Goal: Information Seeking & Learning: Find specific page/section

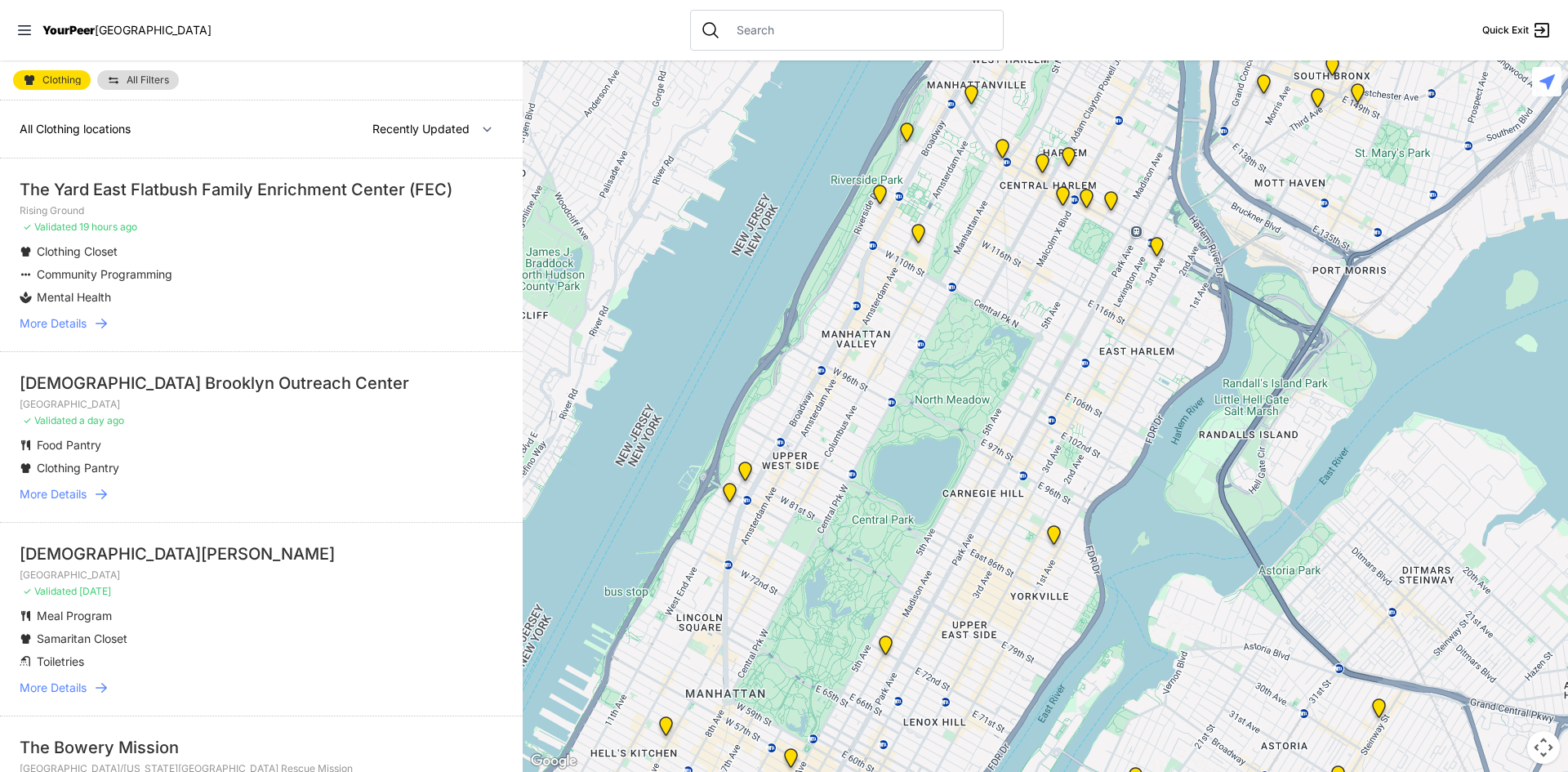
drag, startPoint x: 1023, startPoint y: 540, endPoint x: 879, endPoint y: 569, distance: 146.9
click at [879, 569] on div at bounding box center [1045, 416] width 1045 height 712
click at [99, 495] on icon at bounding box center [101, 494] width 16 height 16
click at [68, 489] on span "More Details" at bounding box center [53, 494] width 67 height 16
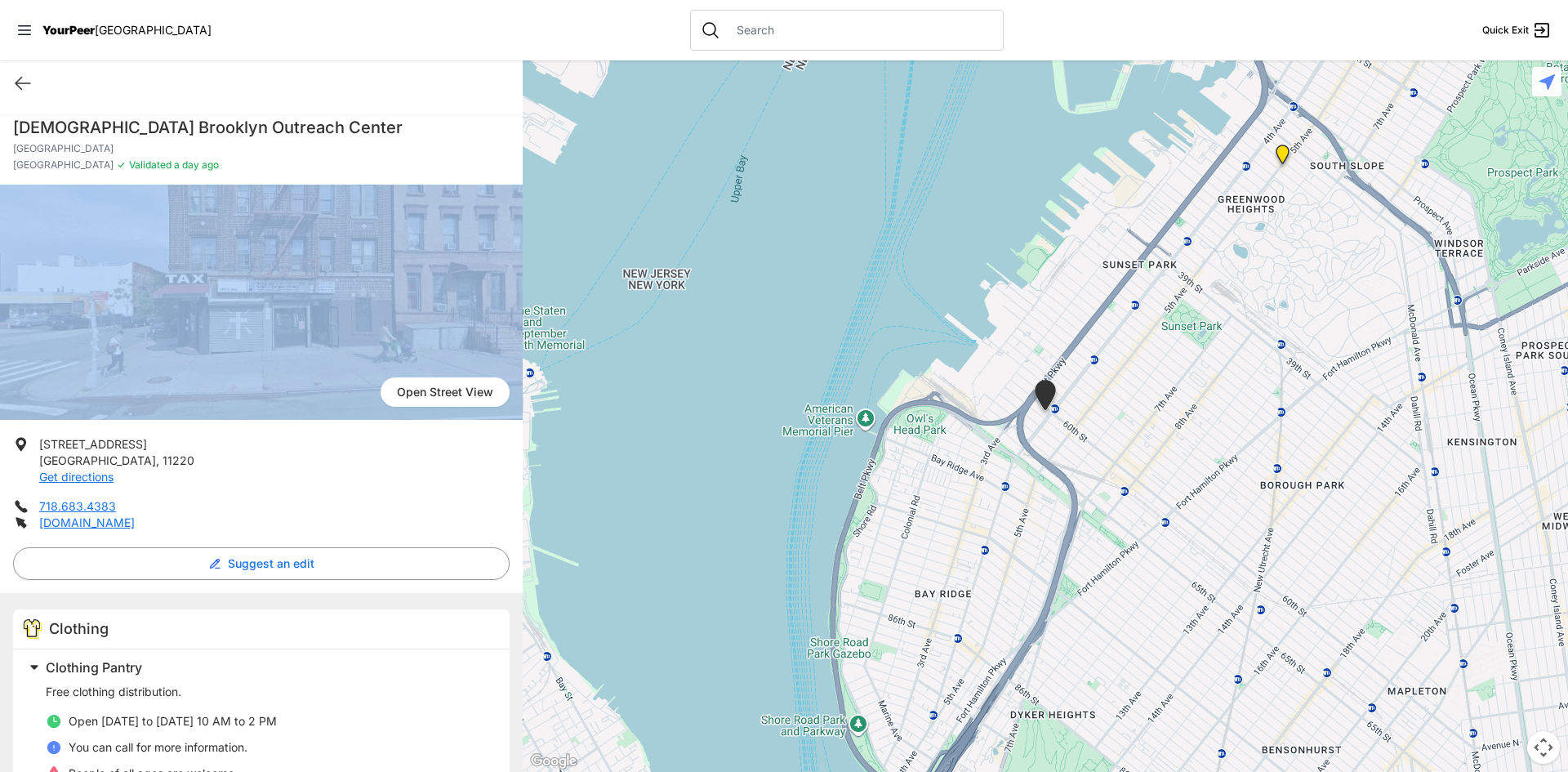
drag, startPoint x: 513, startPoint y: 167, endPoint x: 512, endPoint y: 194, distance: 27.0
click at [511, 203] on div "[DEMOGRAPHIC_DATA][GEOGRAPHIC_DATA] [GEOGRAPHIC_DATA] ✓ Validated a day ago [GE…" at bounding box center [261, 509] width 523 height 805
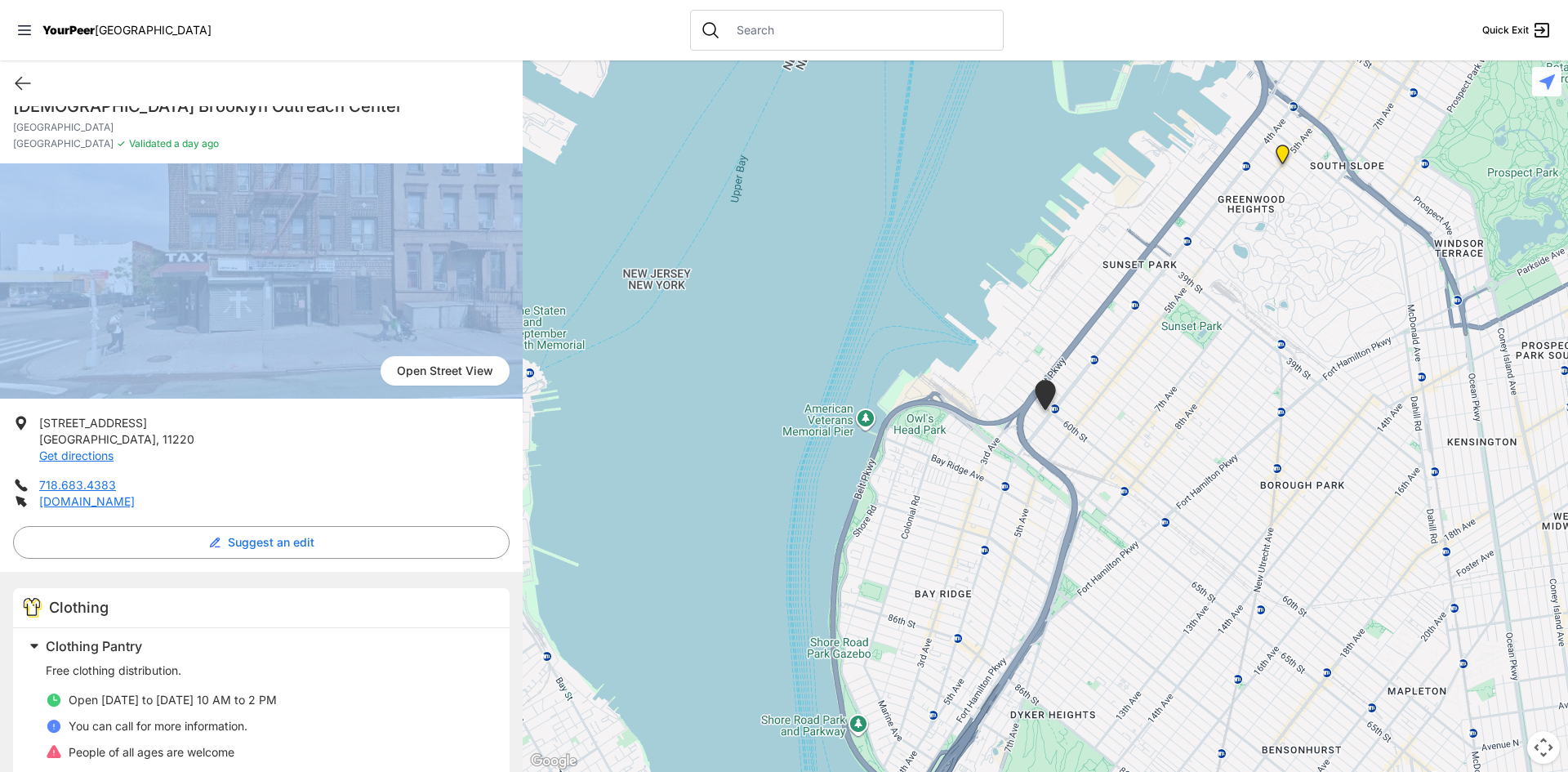
scroll to position [18, 0]
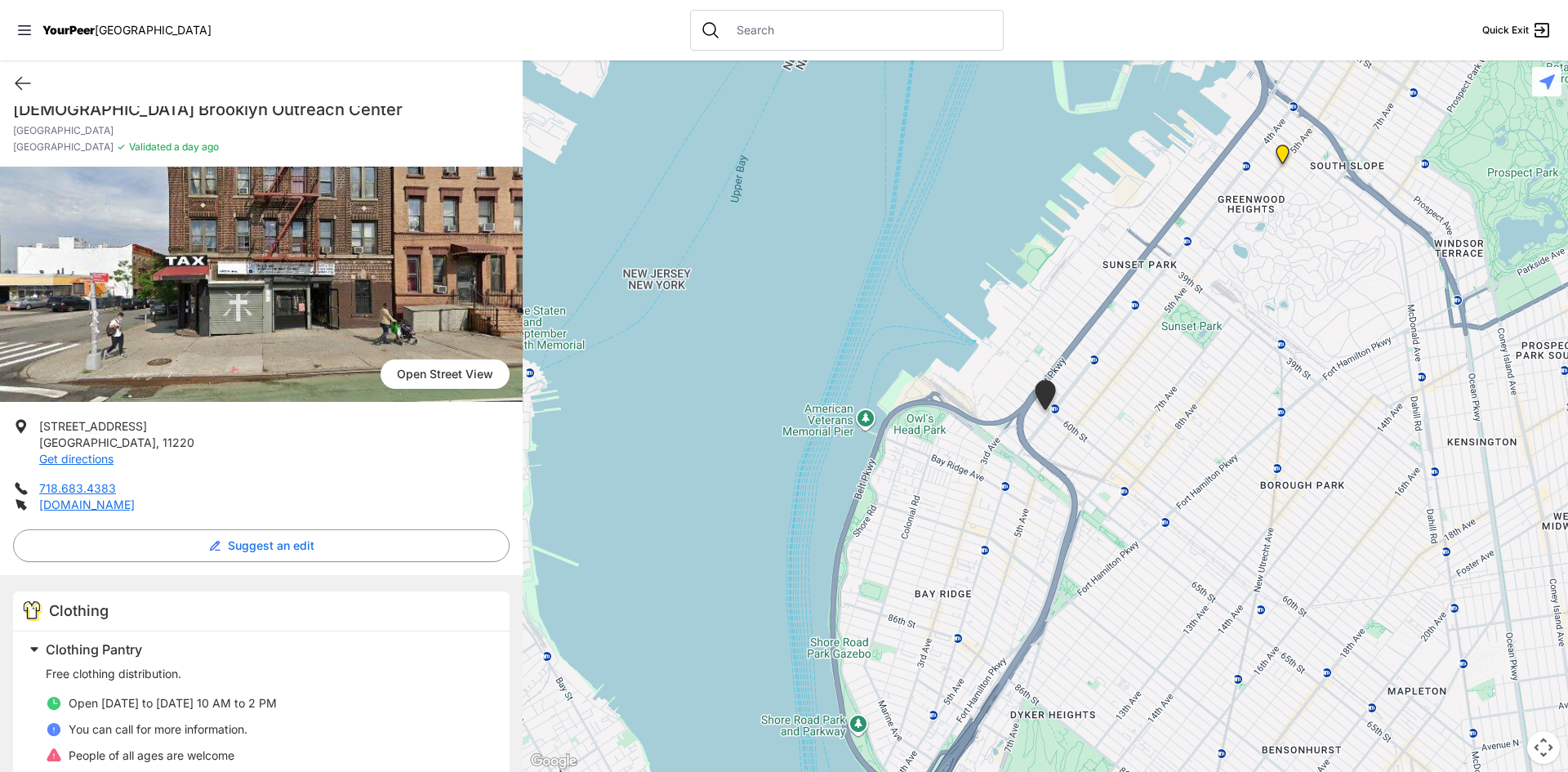
click at [399, 474] on ul "[STREET_ADDRESS] Get directions 718.683.4383 [DOMAIN_NAME]" at bounding box center [261, 465] width 496 height 94
select select "recentlyUpdated"
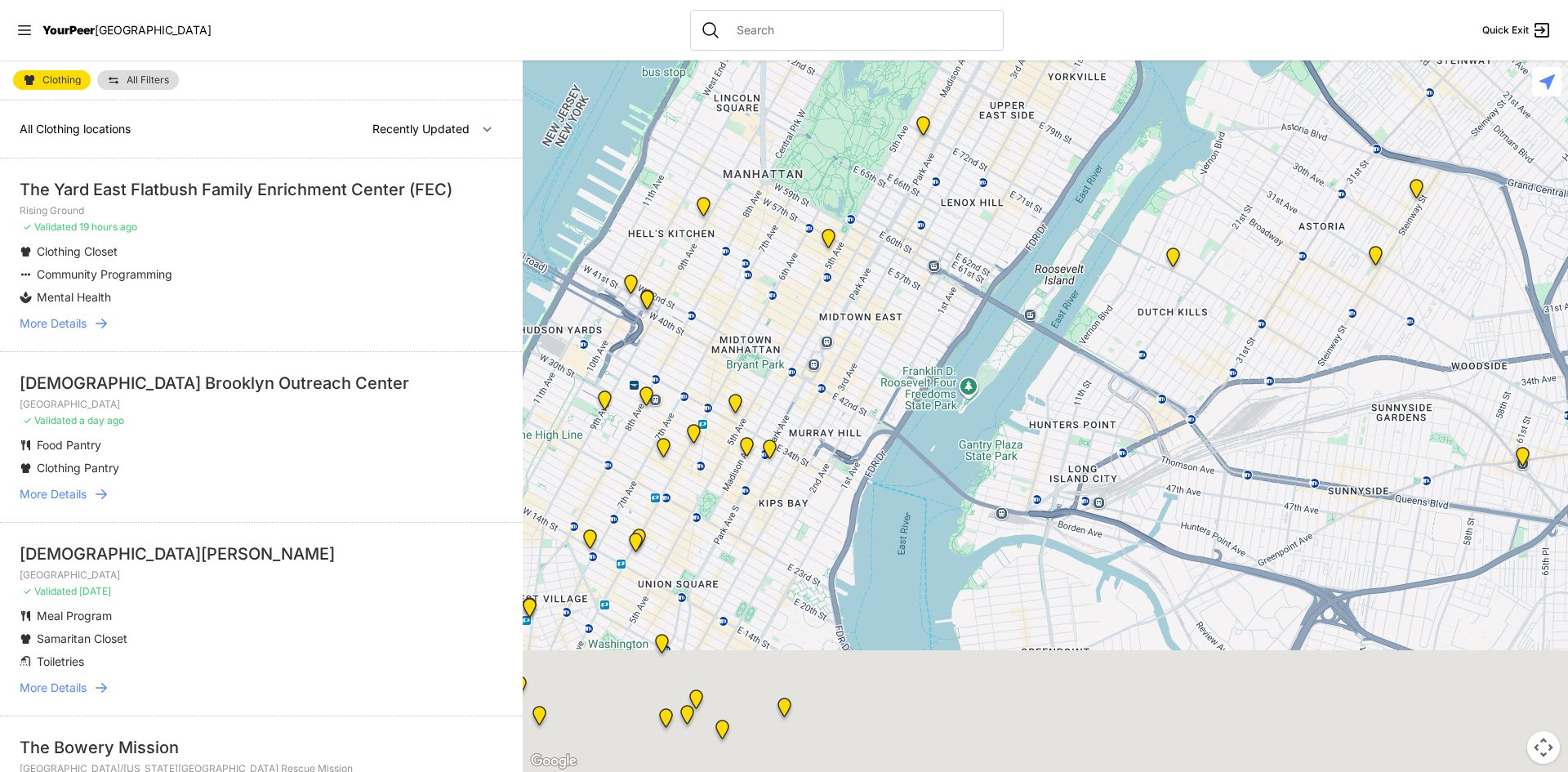
drag, startPoint x: 942, startPoint y: 553, endPoint x: 815, endPoint y: 126, distance: 445.5
click at [815, 126] on div at bounding box center [1045, 416] width 1045 height 712
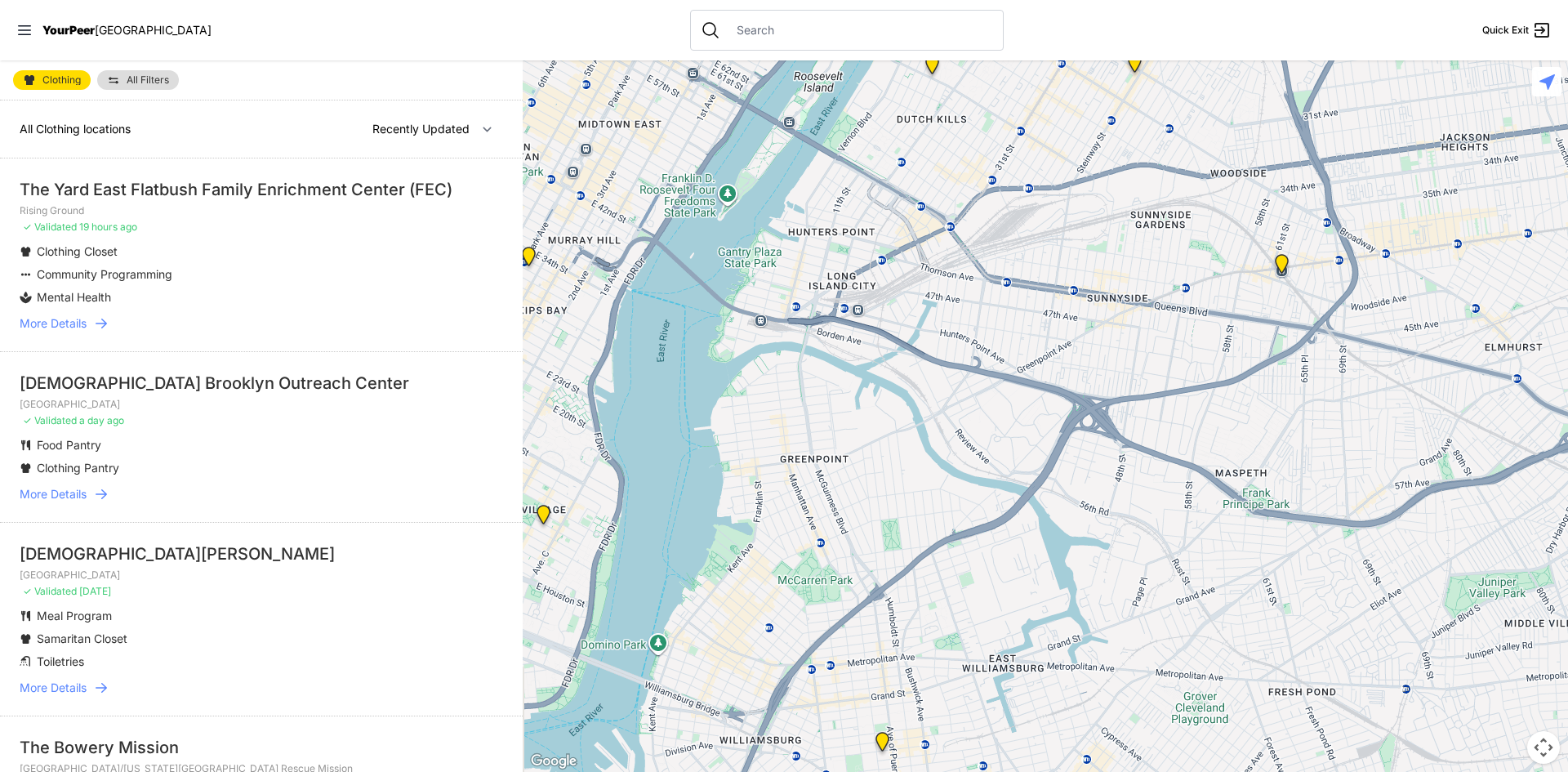
drag, startPoint x: 1183, startPoint y: 346, endPoint x: 942, endPoint y: 173, distance: 296.7
click at [942, 173] on div at bounding box center [1045, 416] width 1045 height 712
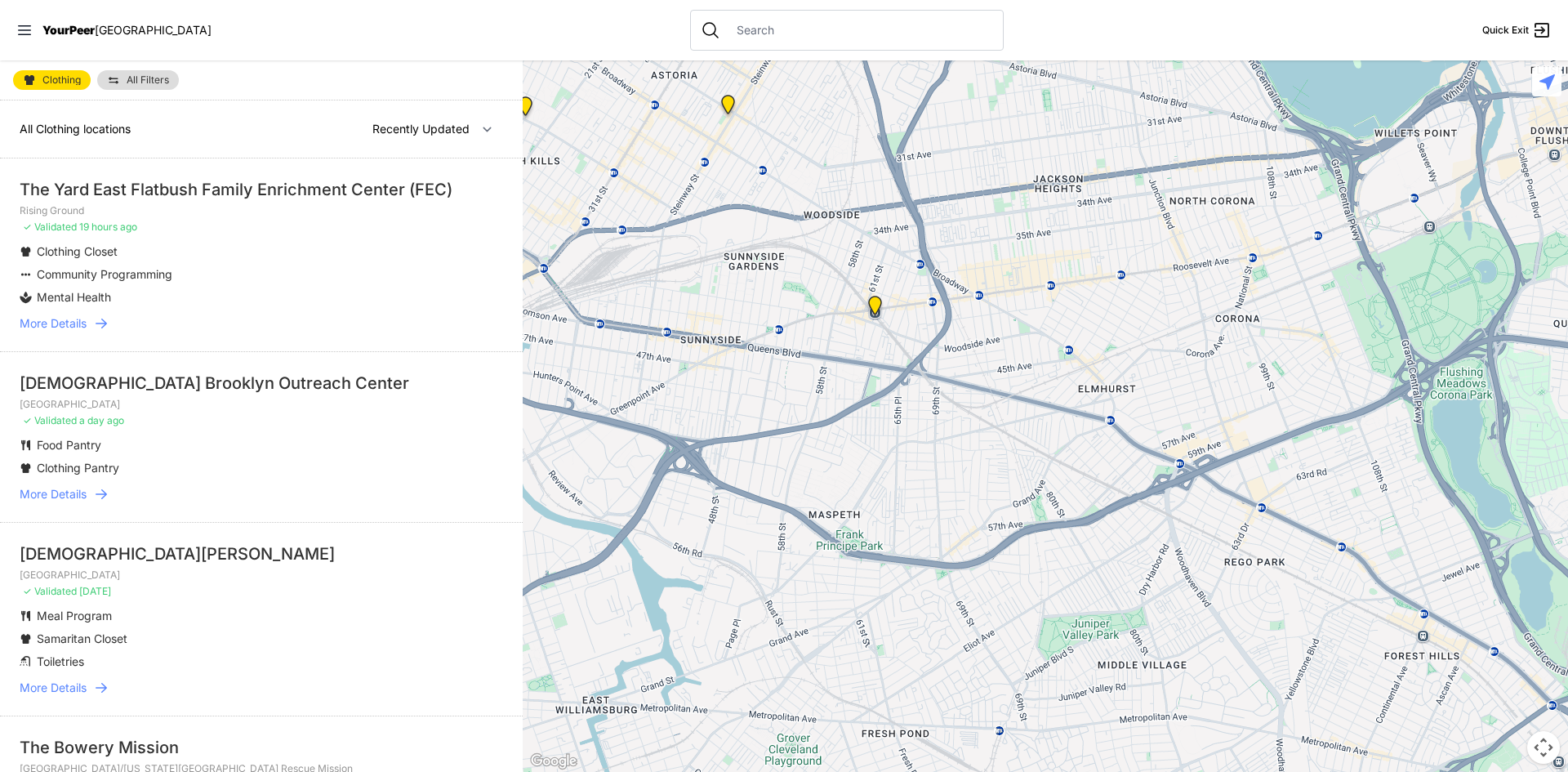
drag, startPoint x: 843, startPoint y: 499, endPoint x: 775, endPoint y: 574, distance: 101.2
click at [641, 590] on div at bounding box center [1045, 416] width 1045 height 712
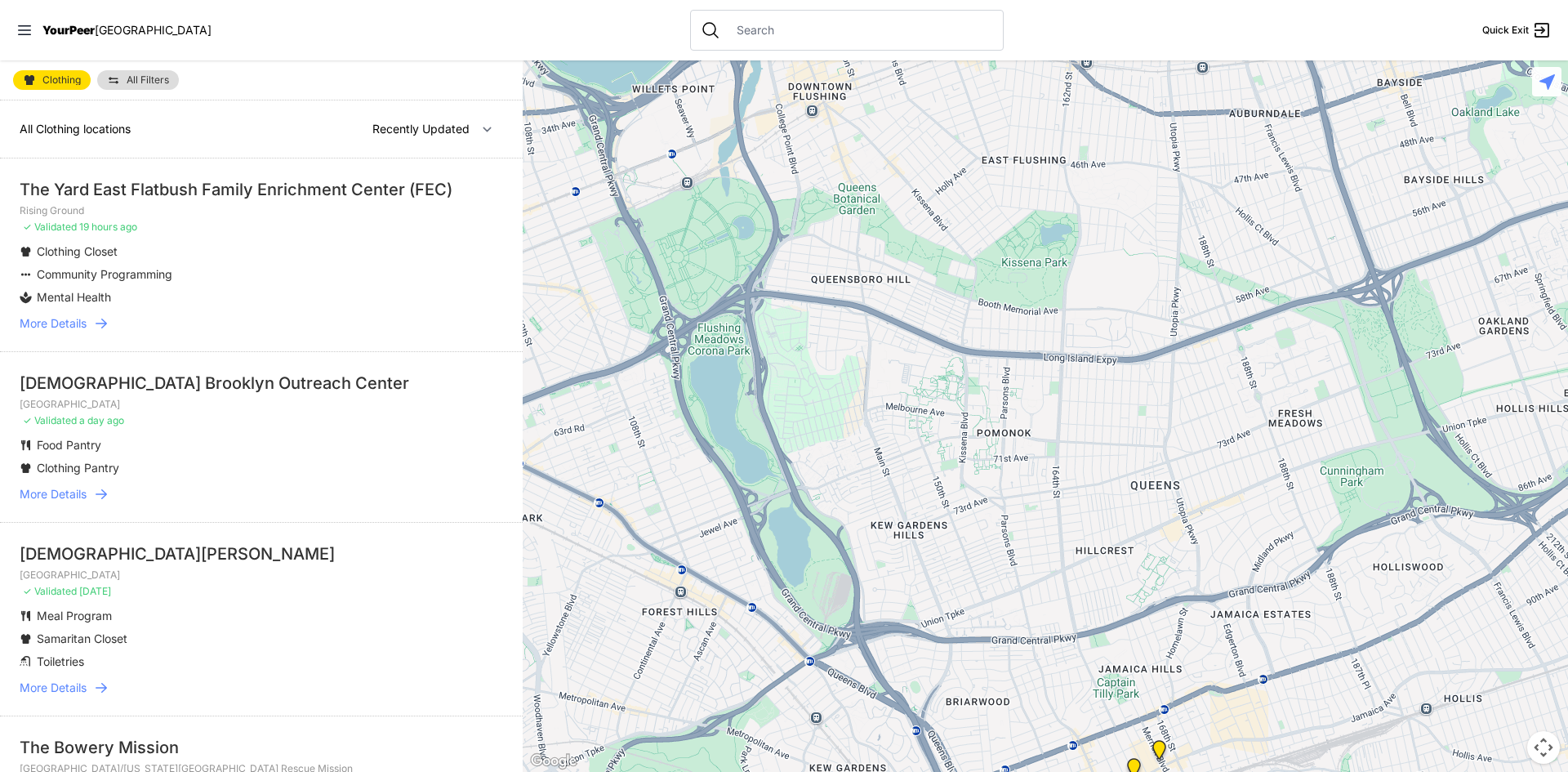
drag, startPoint x: 1226, startPoint y: 564, endPoint x: 547, endPoint y: 512, distance: 681.0
click at [507, 526] on main "Clothing All Filters All Clothing locations Nearby Recently Updated Most Servic…" at bounding box center [784, 416] width 1568 height 712
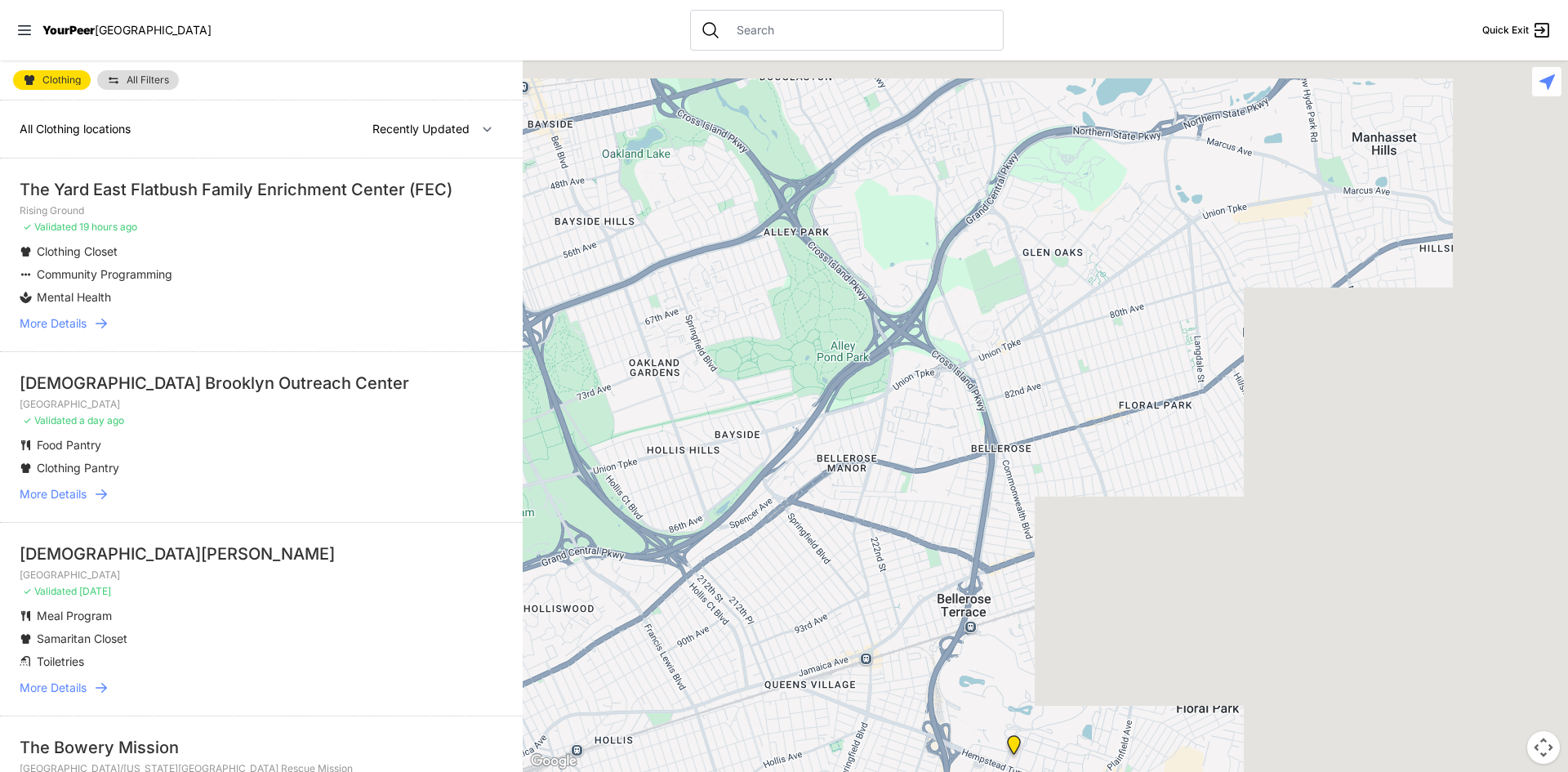
drag, startPoint x: 490, startPoint y: 413, endPoint x: 765, endPoint y: 361, distance: 279.9
click at [367, 427] on main "Clothing All Filters All Clothing locations Nearby Recently Updated Most Servic…" at bounding box center [784, 416] width 1568 height 712
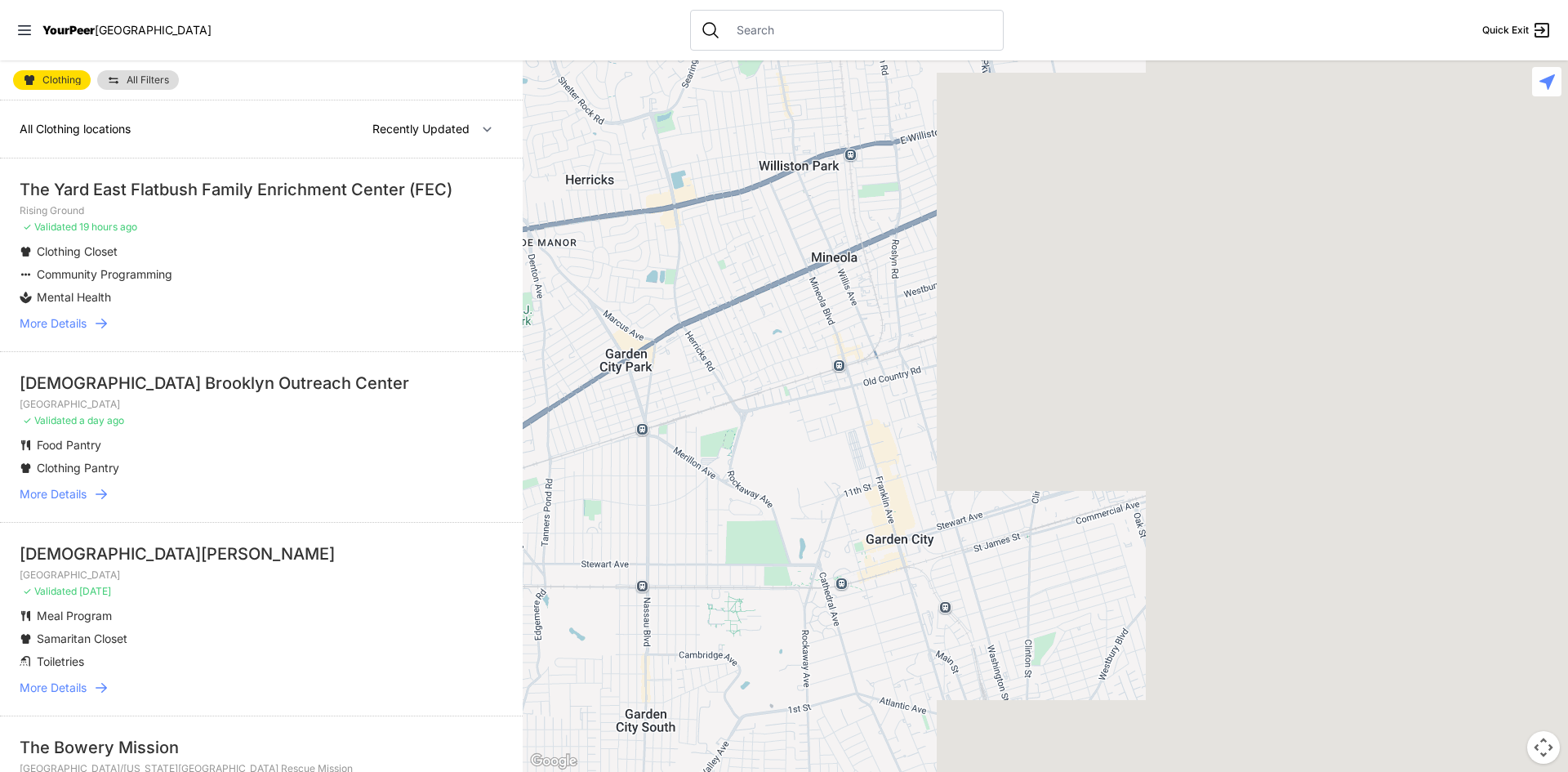
drag, startPoint x: 1121, startPoint y: 343, endPoint x: 271, endPoint y: 330, distance: 850.1
click at [192, 337] on main "Clothing All Filters All Clothing locations Nearby Recently Updated Most Servic…" at bounding box center [784, 416] width 1568 height 712
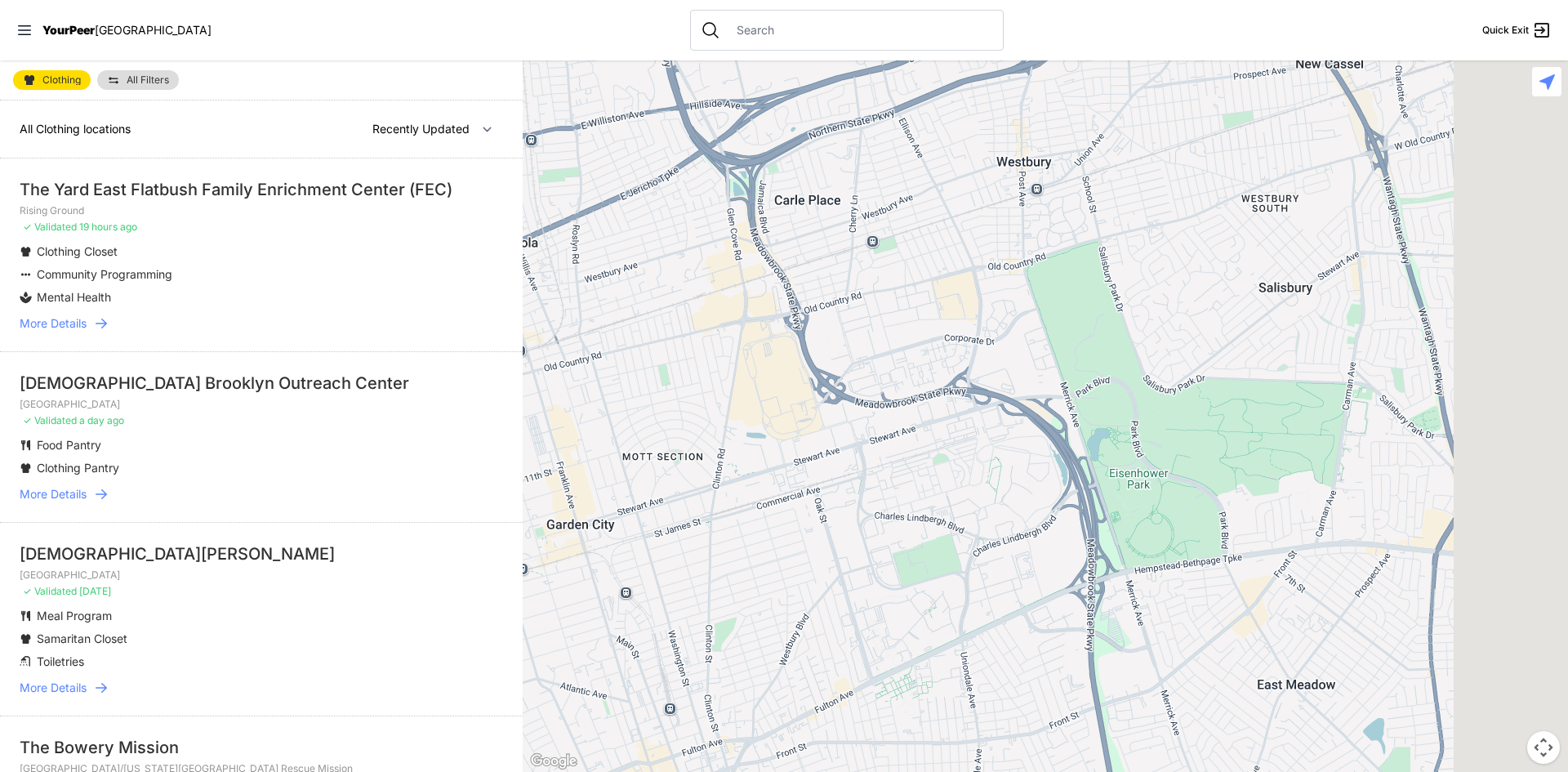
drag, startPoint x: 592, startPoint y: 307, endPoint x: 194, endPoint y: 281, distance: 398.8
click at [163, 289] on main "Clothing All Filters All Clothing locations Nearby Recently Updated Most Servic…" at bounding box center [784, 416] width 1568 height 712
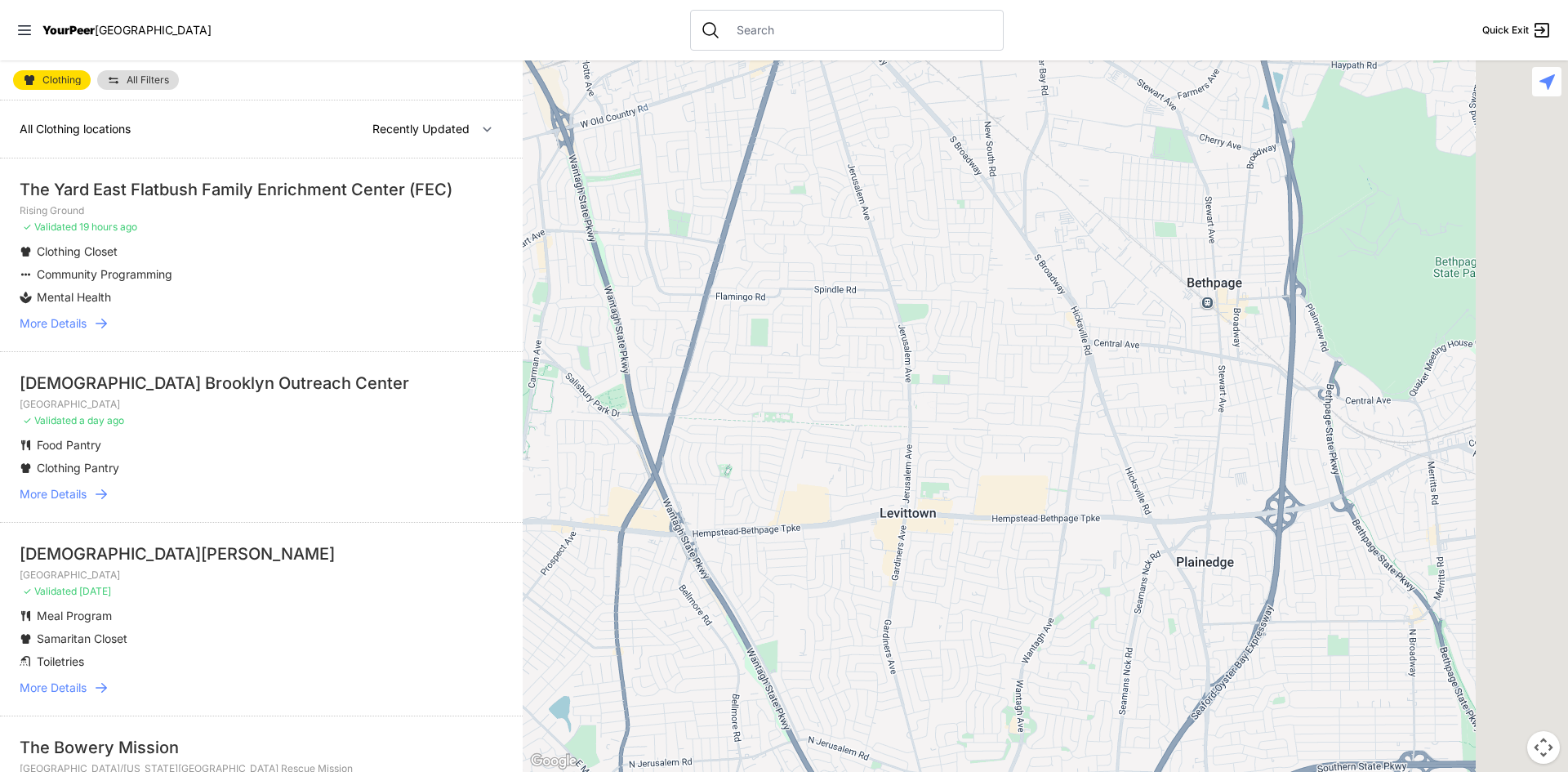
drag, startPoint x: 1427, startPoint y: 296, endPoint x: 870, endPoint y: 344, distance: 559.1
click at [856, 349] on div at bounding box center [1045, 416] width 1045 height 712
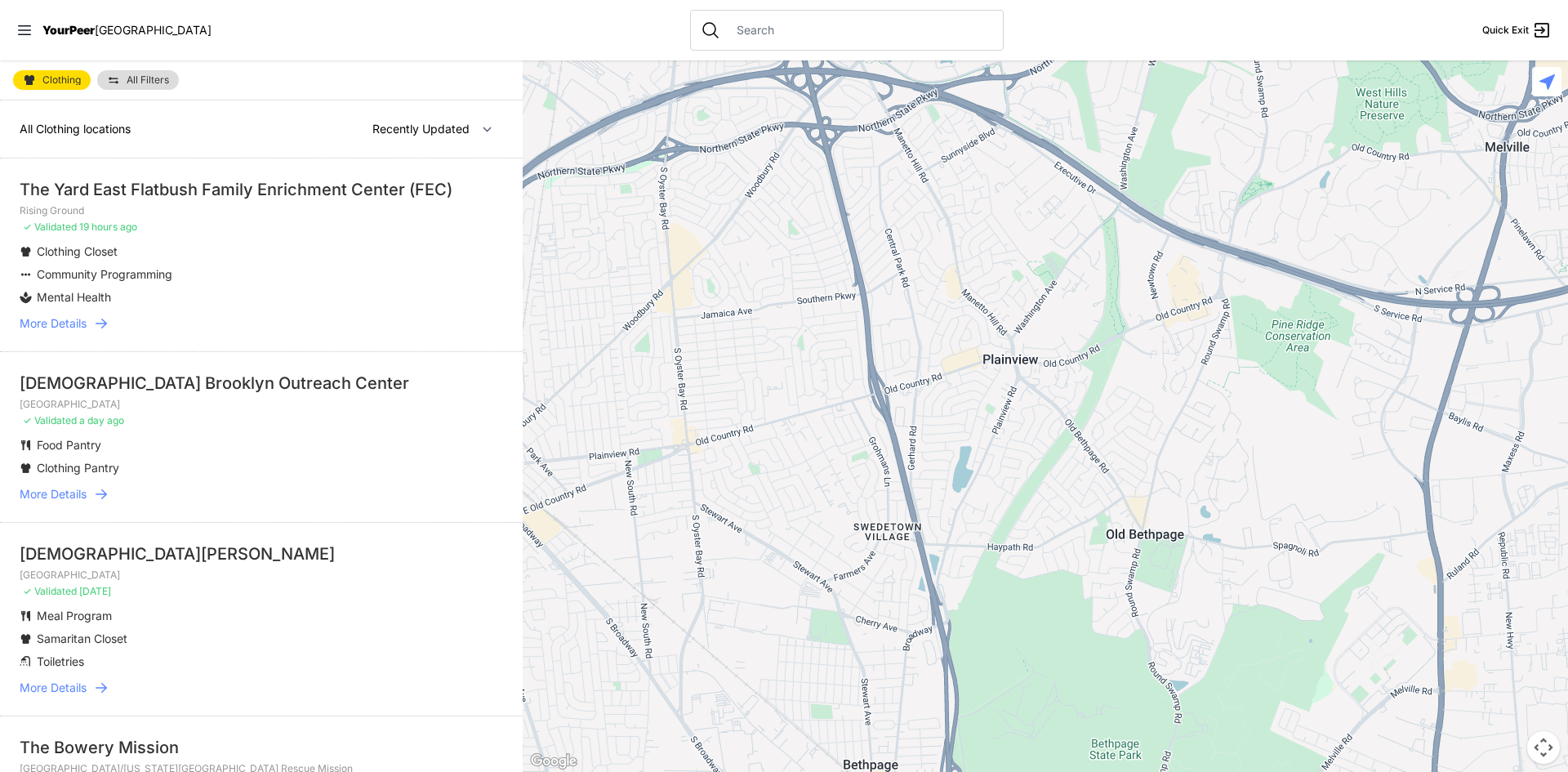
drag, startPoint x: 1528, startPoint y: 340, endPoint x: 1567, endPoint y: 703, distance: 365.1
click at [1567, 703] on div at bounding box center [1045, 416] width 1045 height 712
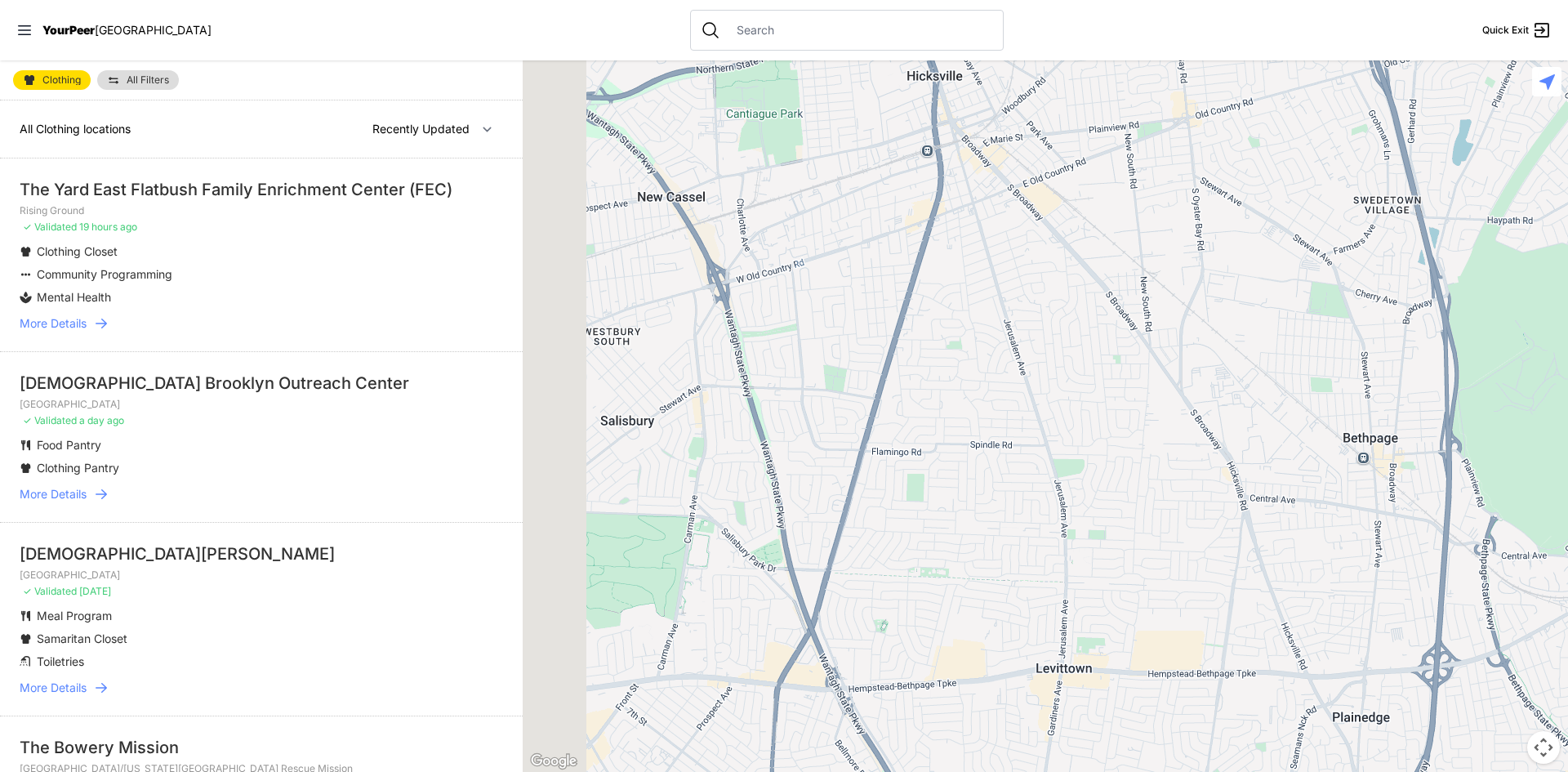
drag, startPoint x: 1009, startPoint y: 408, endPoint x: 1523, endPoint y: 143, distance: 578.3
click at [1523, 143] on div at bounding box center [1045, 416] width 1045 height 712
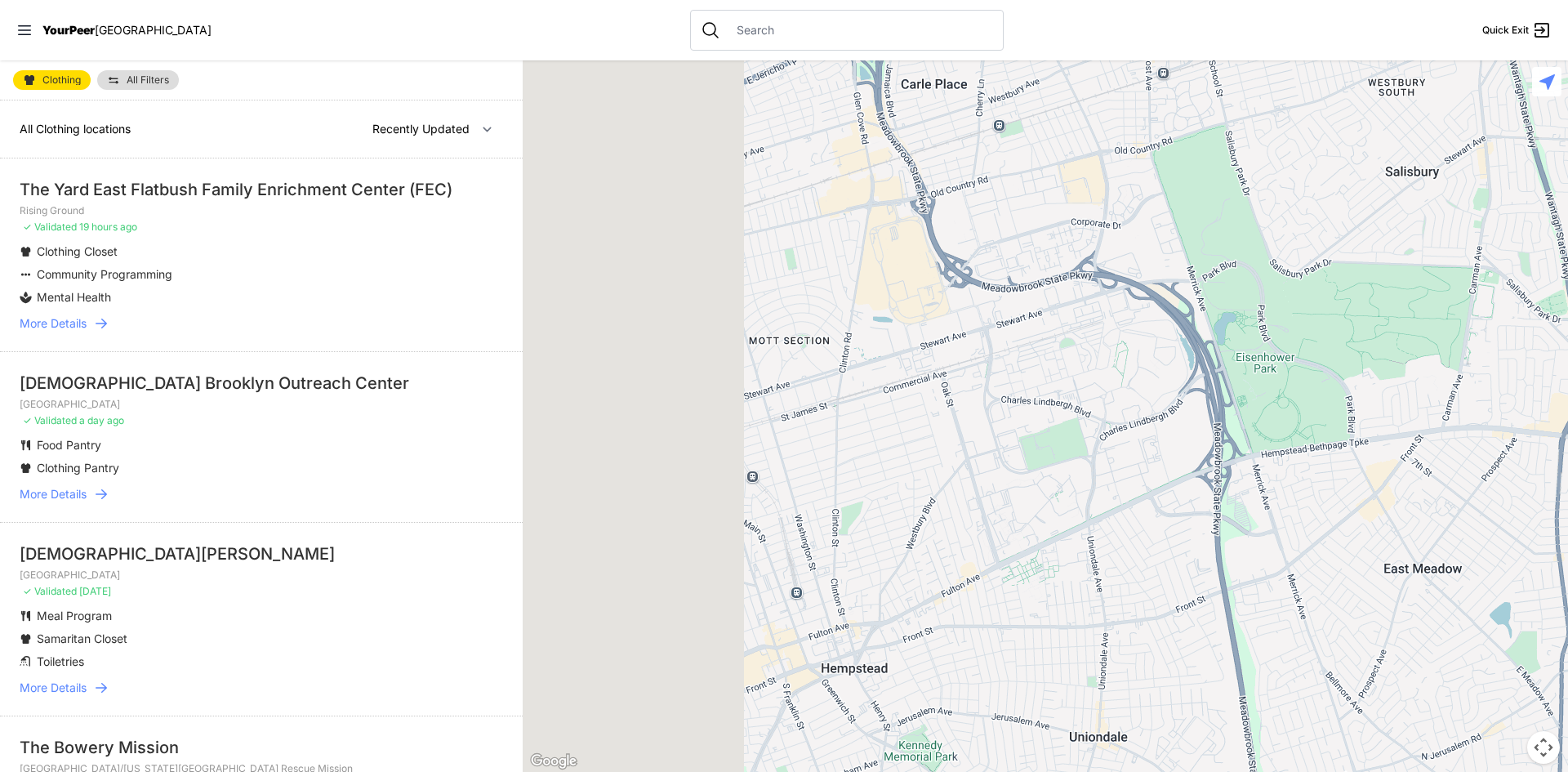
drag, startPoint x: 786, startPoint y: 418, endPoint x: 1443, endPoint y: 220, distance: 686.2
click at [1509, 192] on div at bounding box center [1045, 416] width 1045 height 712
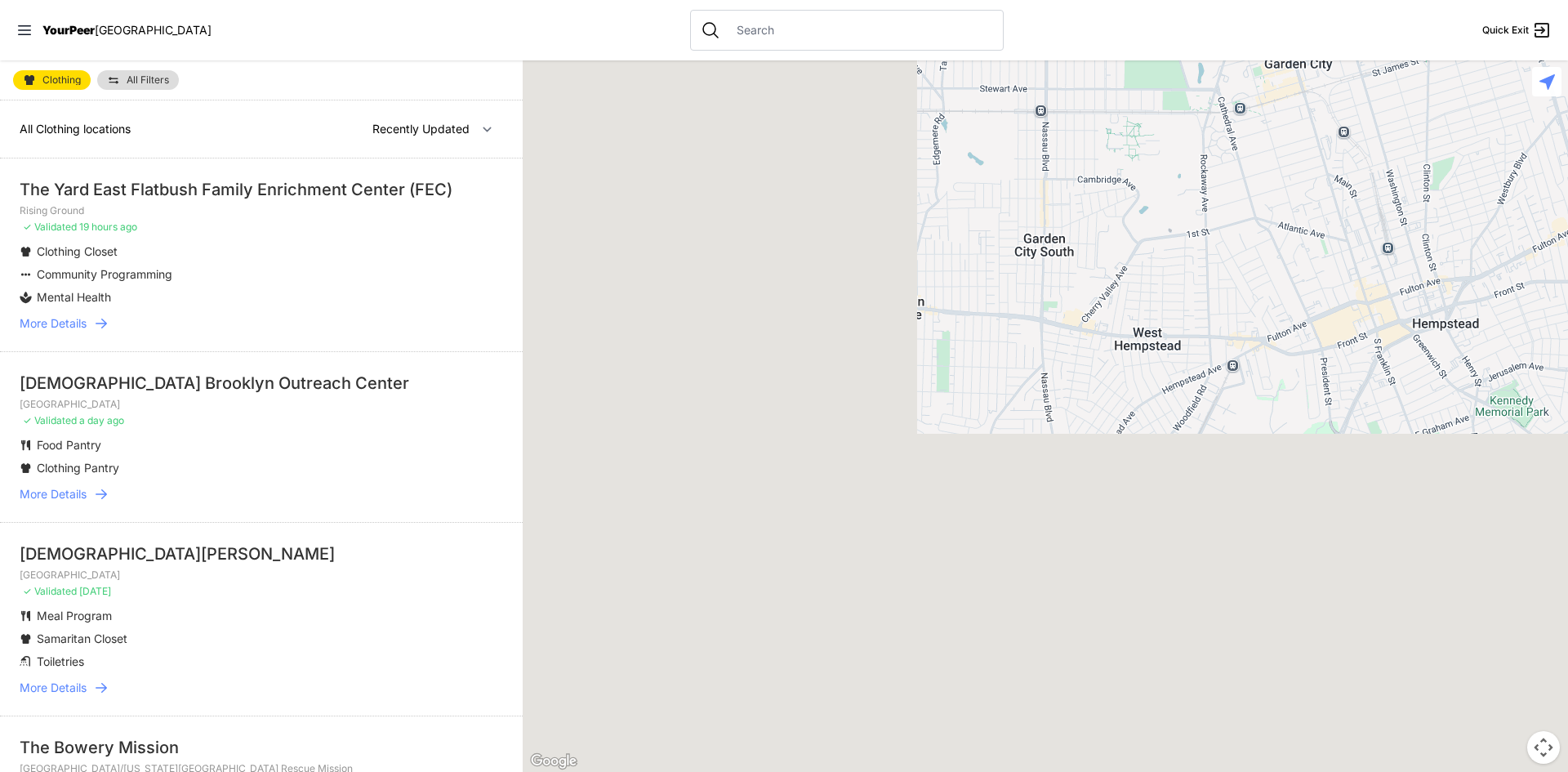
drag, startPoint x: 982, startPoint y: 322, endPoint x: 1393, endPoint y: 100, distance: 467.1
click at [1393, 100] on div at bounding box center [1045, 416] width 1045 height 712
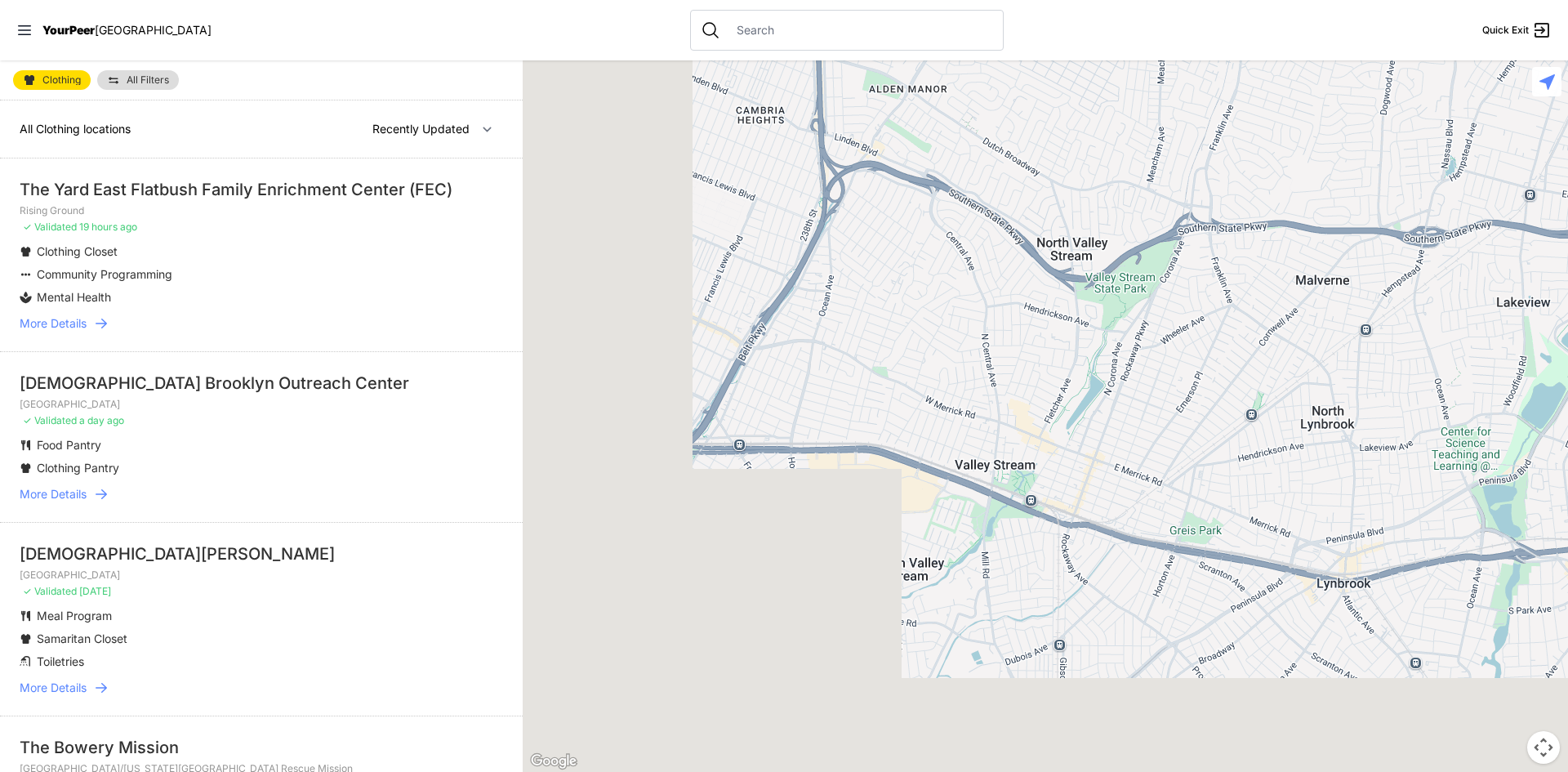
drag, startPoint x: 652, startPoint y: 462, endPoint x: 1014, endPoint y: 111, distance: 504.2
click at [1014, 111] on div at bounding box center [1045, 416] width 1045 height 712
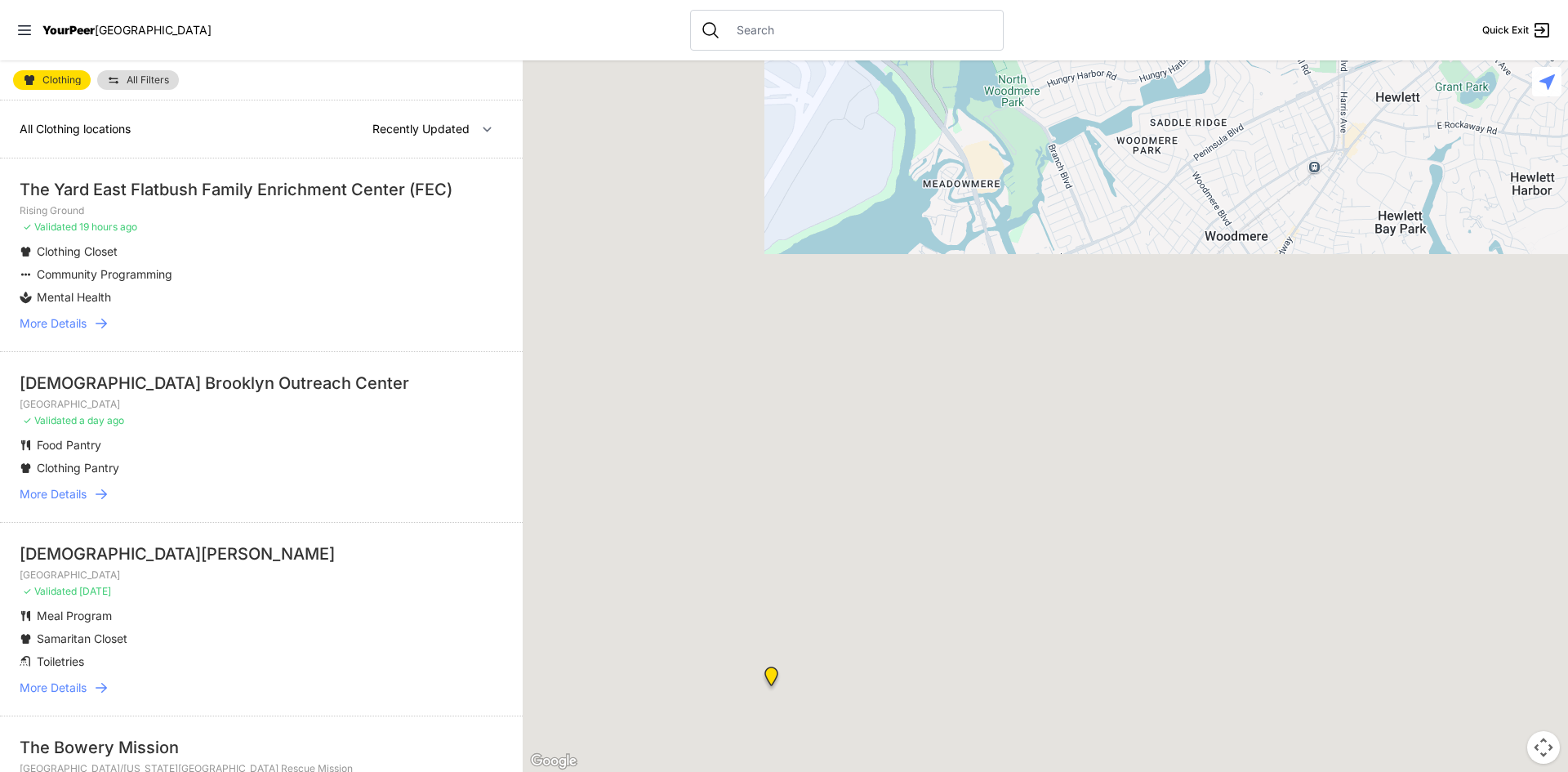
drag, startPoint x: 782, startPoint y: 564, endPoint x: 1080, endPoint y: -71, distance: 701.4
click at [1080, 0] on html "View map Close panel YourPeer [GEOGRAPHIC_DATA] Quick Exit Single Adult Familie…" at bounding box center [784, 386] width 1568 height 772
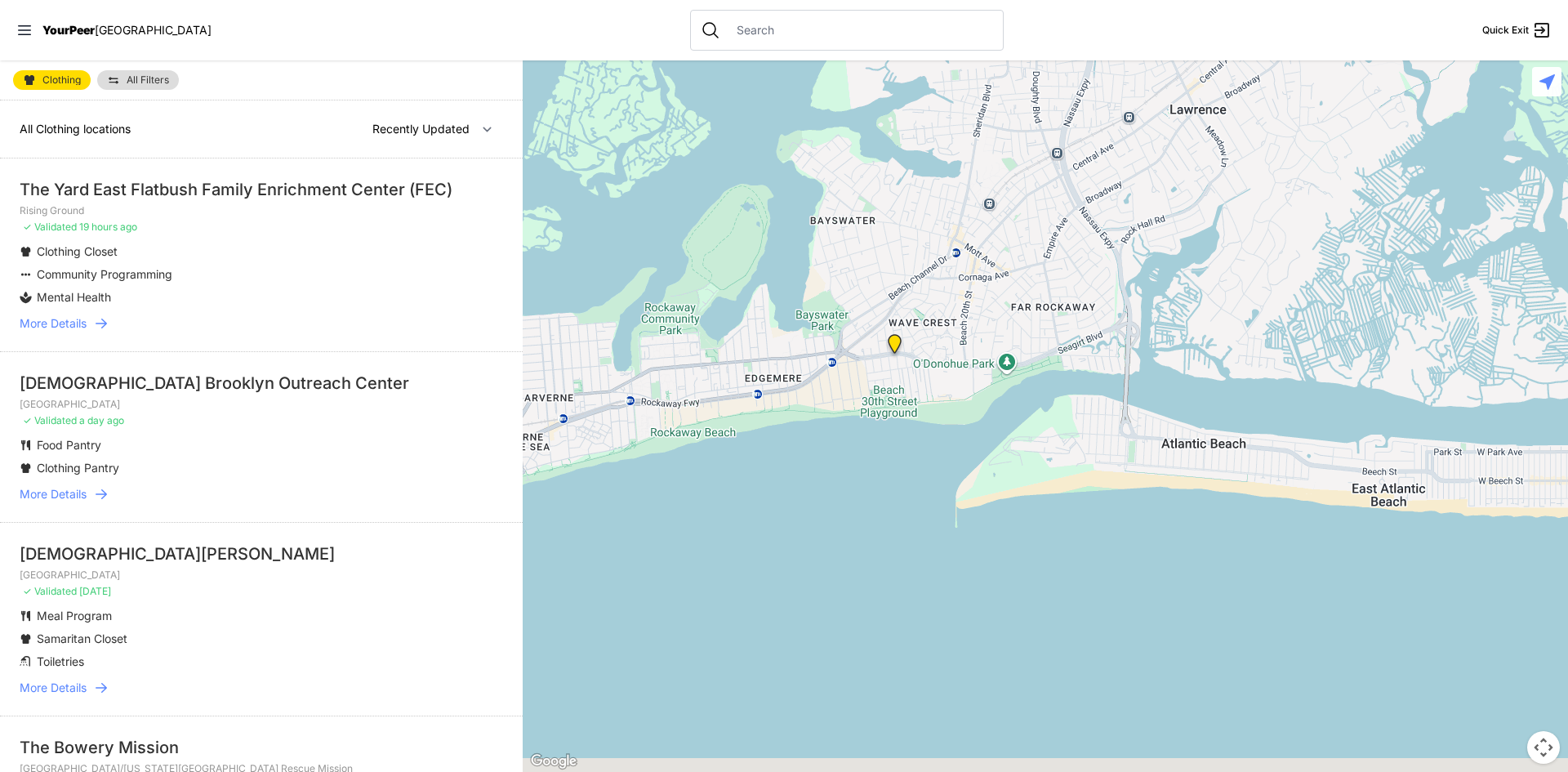
drag, startPoint x: 882, startPoint y: 562, endPoint x: 980, endPoint y: 227, distance: 349.0
click at [980, 227] on div at bounding box center [1045, 416] width 1045 height 712
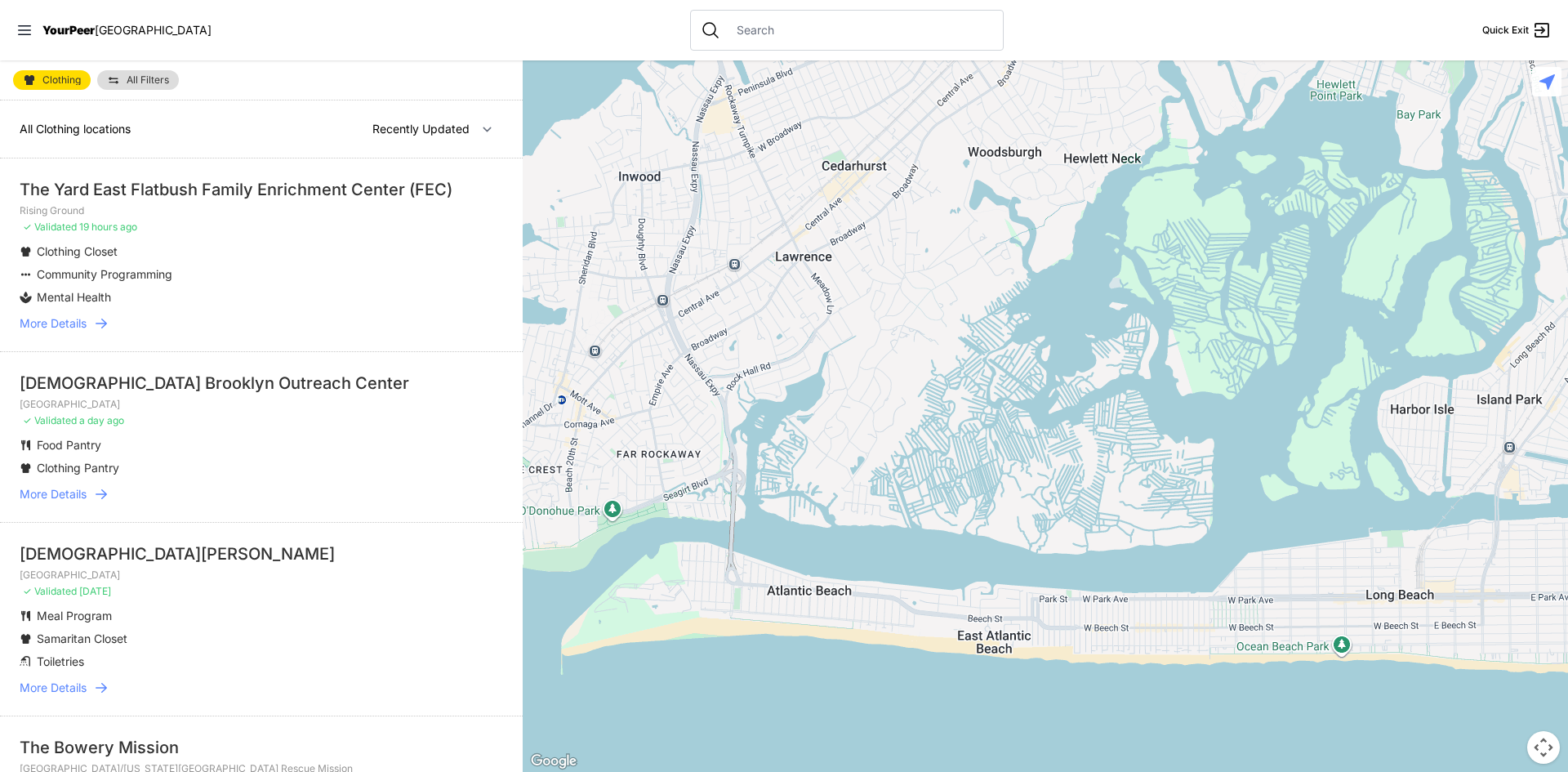
drag, startPoint x: 1053, startPoint y: 184, endPoint x: 674, endPoint y: 325, distance: 404.4
click at [674, 325] on div at bounding box center [1045, 416] width 1045 height 712
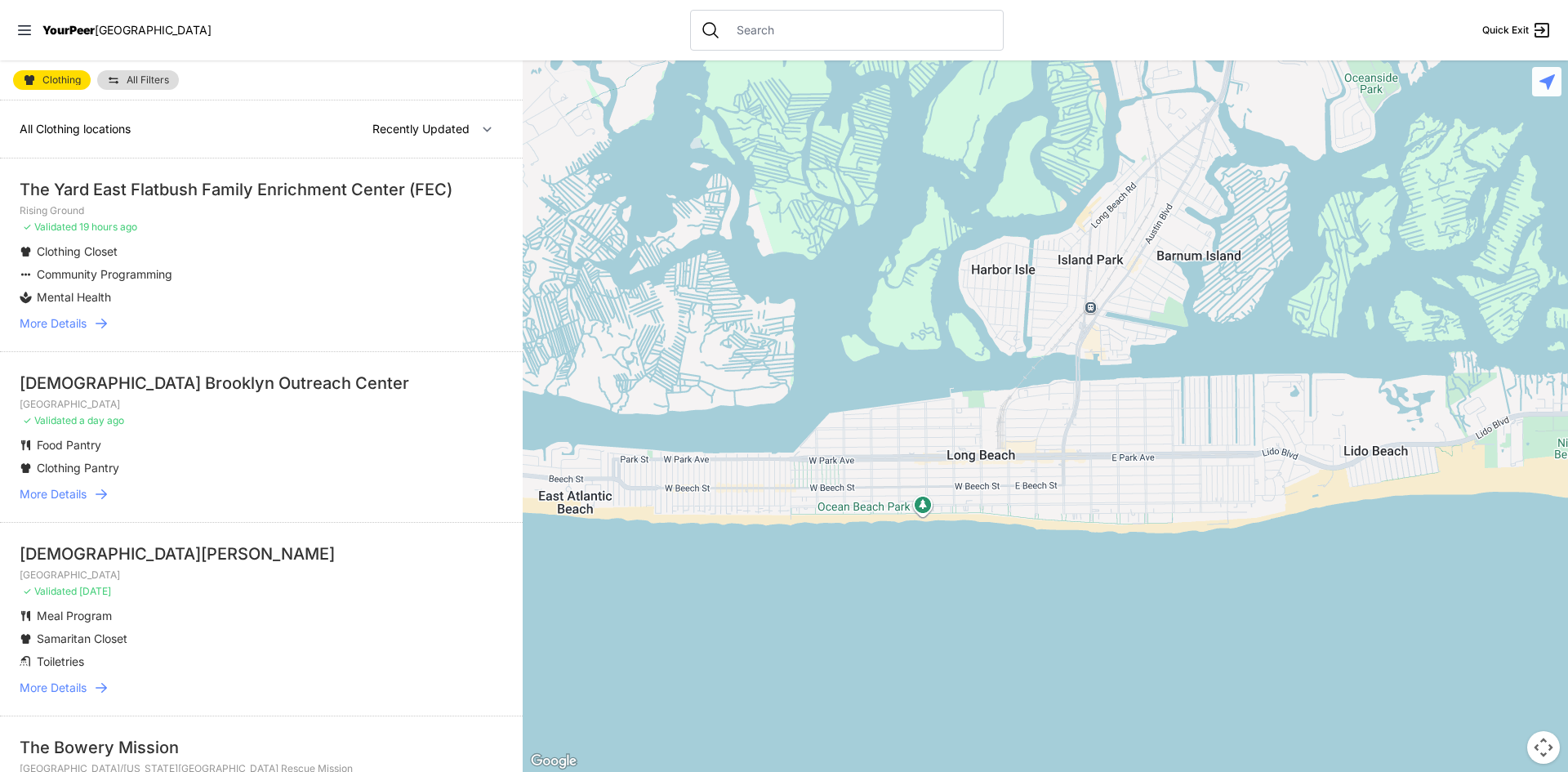
drag, startPoint x: 938, startPoint y: 499, endPoint x: 676, endPoint y: 389, distance: 284.2
click at [526, 360] on div at bounding box center [1045, 416] width 1045 height 712
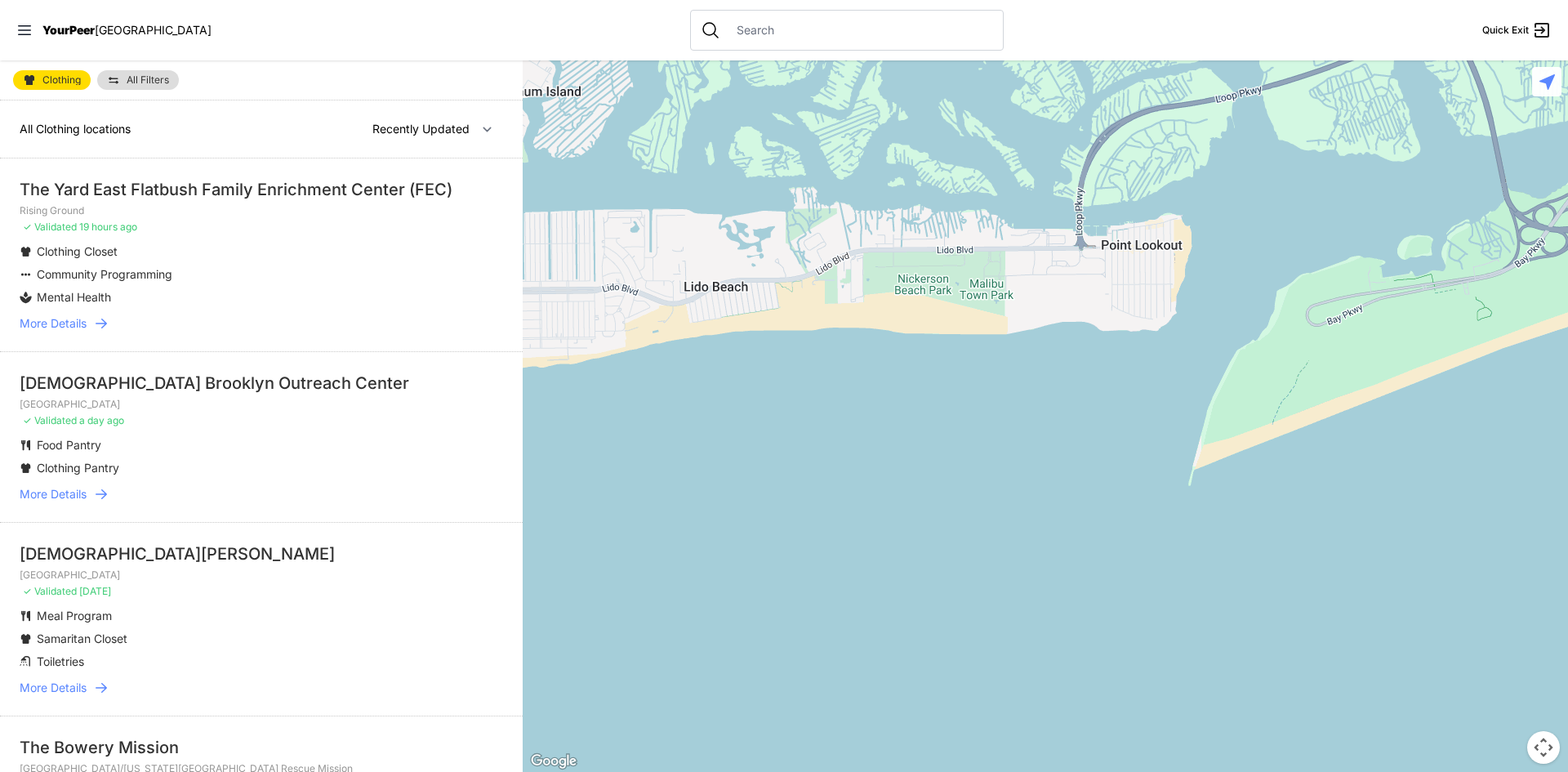
drag, startPoint x: 1103, startPoint y: 412, endPoint x: 440, endPoint y: 248, distance: 683.0
click at [440, 248] on main "Clothing All Filters All Clothing locations Nearby Recently Updated Most Servic…" at bounding box center [784, 416] width 1568 height 712
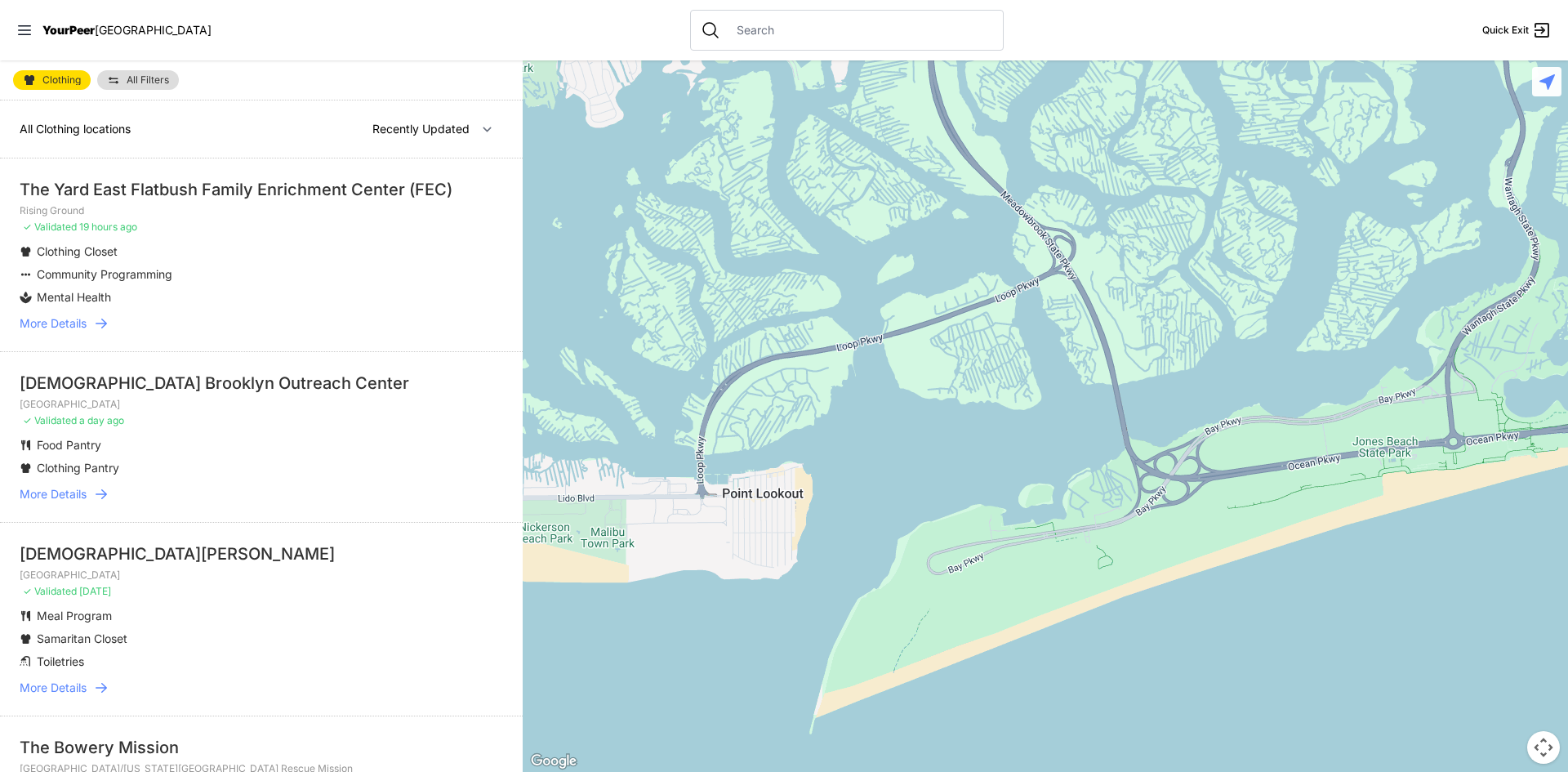
drag, startPoint x: 696, startPoint y: 334, endPoint x: 494, endPoint y: 480, distance: 249.2
click at [330, 478] on main "Clothing All Filters All Clothing locations Nearby Recently Updated Most Servic…" at bounding box center [784, 416] width 1568 height 712
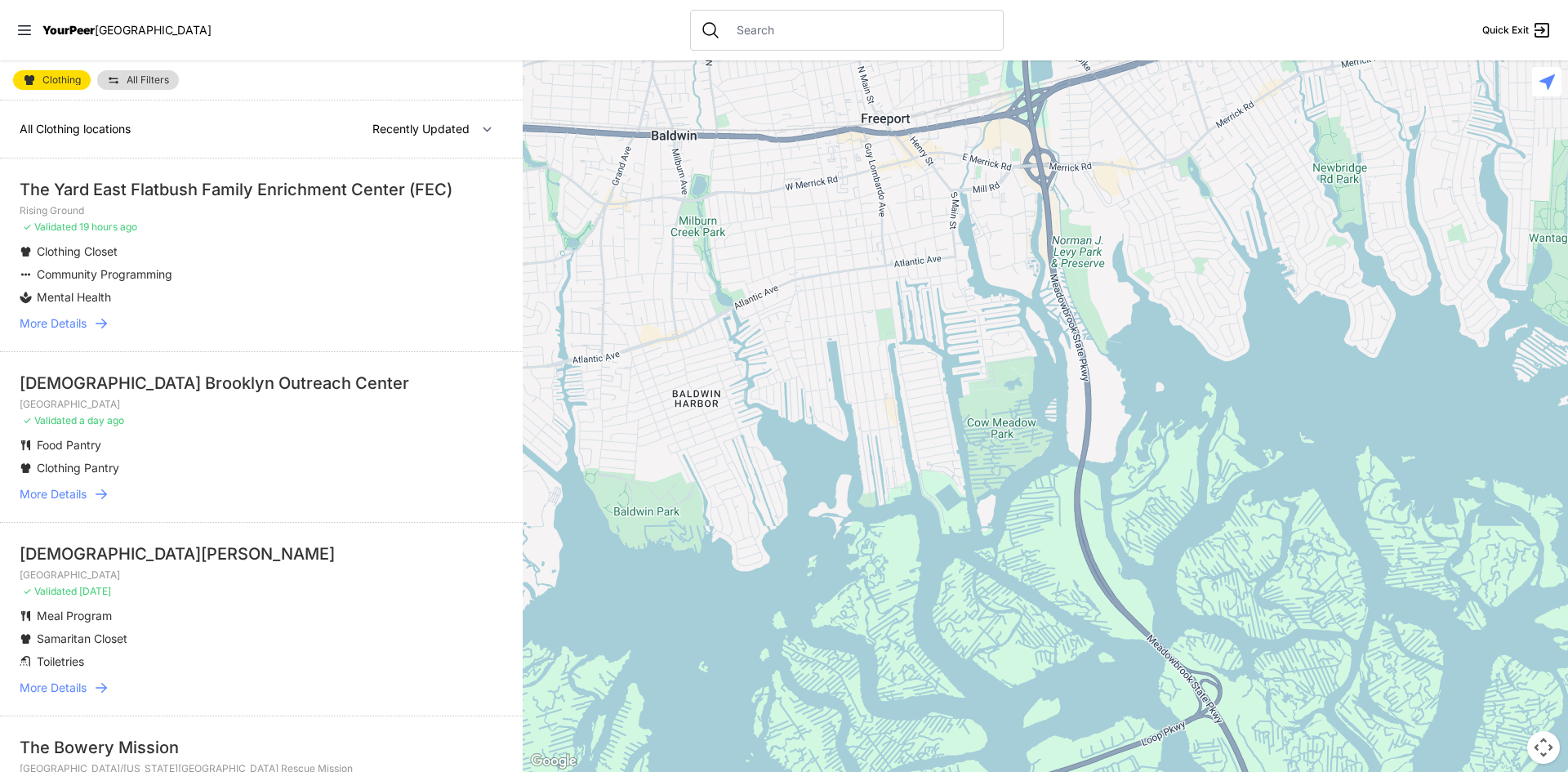
drag, startPoint x: 1134, startPoint y: 409, endPoint x: 1092, endPoint y: 789, distance: 382.3
click at [1092, 771] on html "View map Close panel YourPeer [GEOGRAPHIC_DATA] Quick Exit Single Adult Familie…" at bounding box center [784, 386] width 1568 height 772
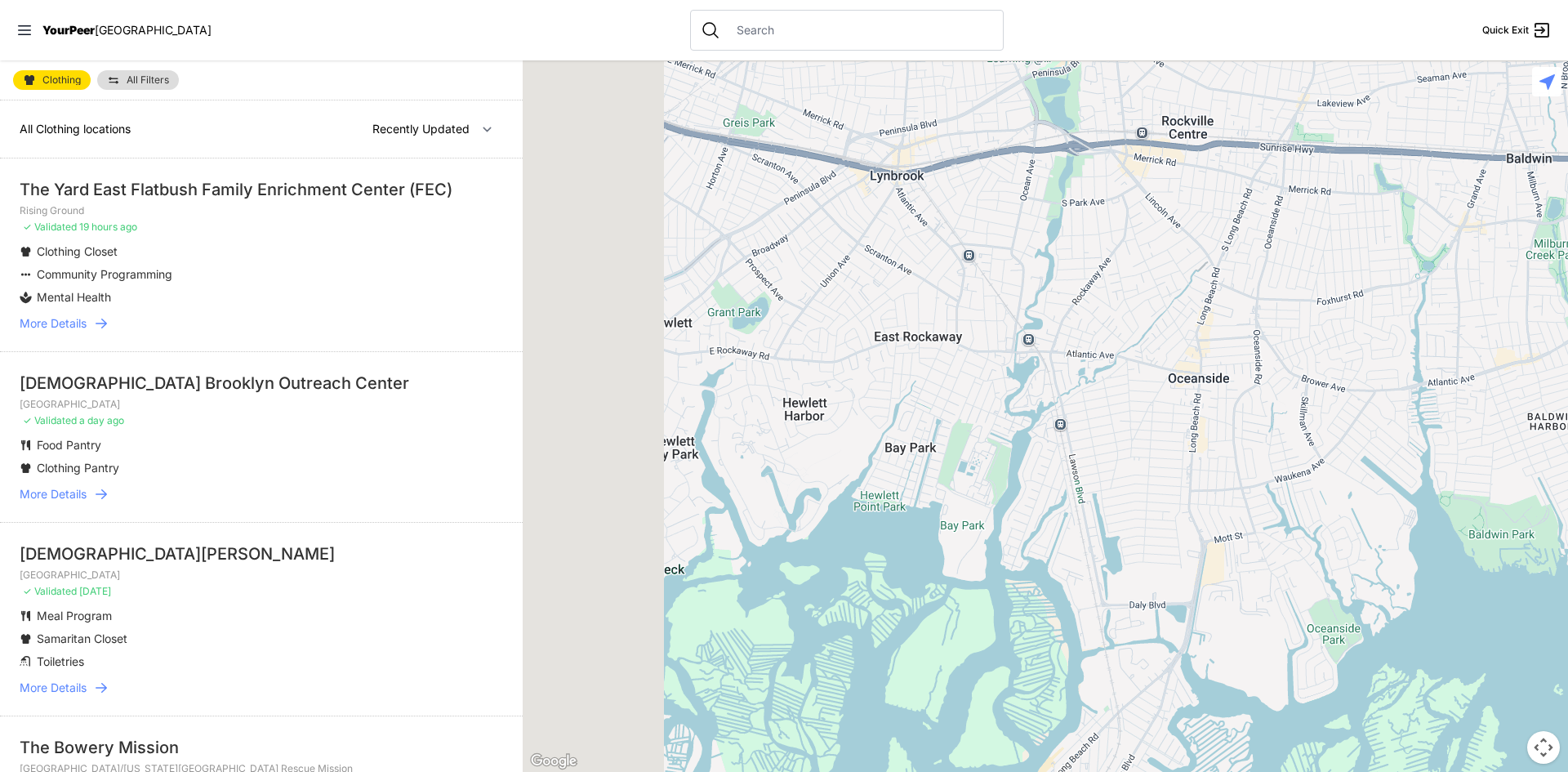
drag, startPoint x: 713, startPoint y: 420, endPoint x: 1306, endPoint y: 433, distance: 593.1
click at [1554, 488] on div at bounding box center [1045, 416] width 1045 height 712
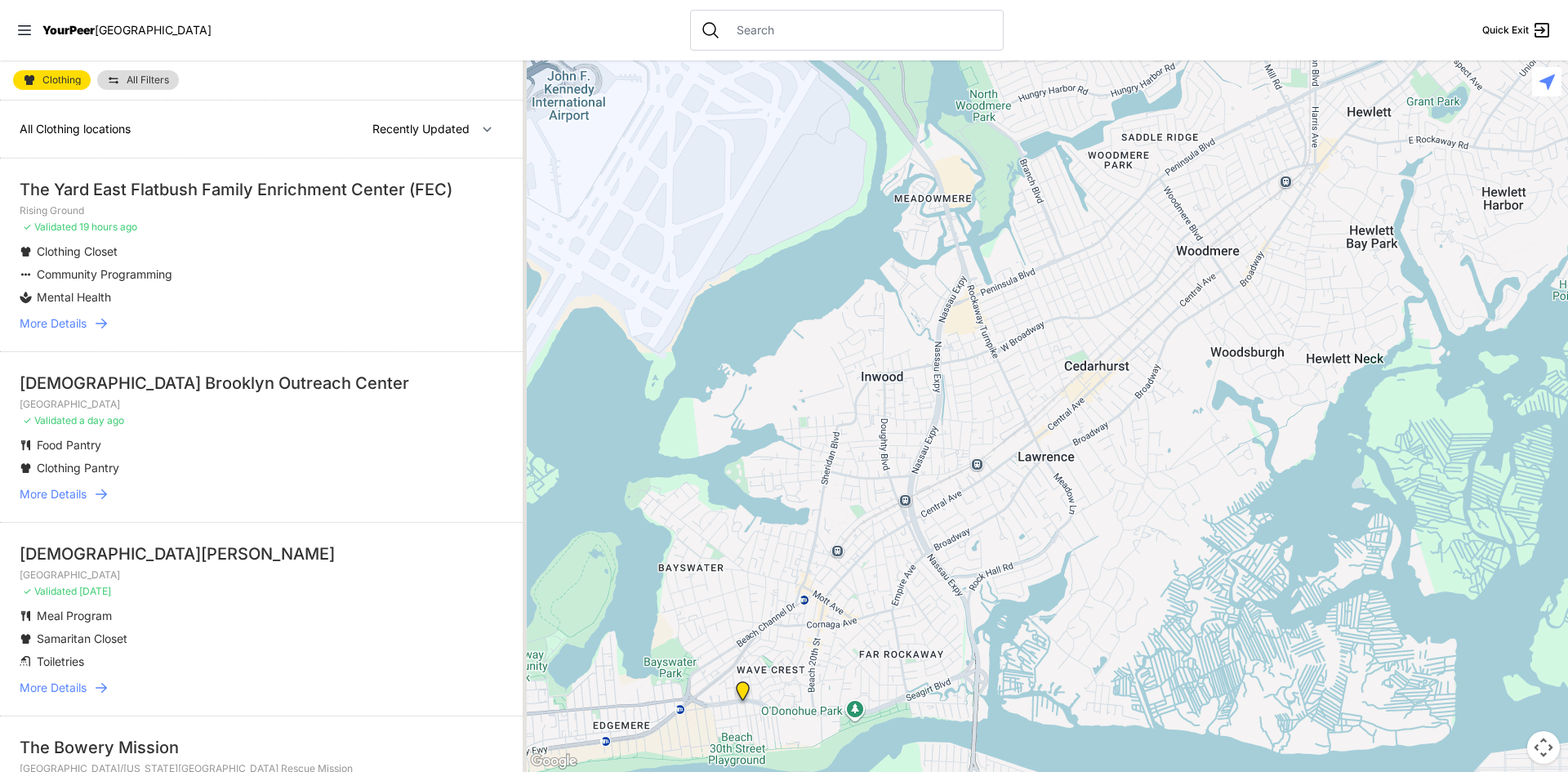
drag, startPoint x: 994, startPoint y: 418, endPoint x: 1479, endPoint y: 267, distance: 508.0
click at [1479, 267] on div at bounding box center [1045, 416] width 1045 height 712
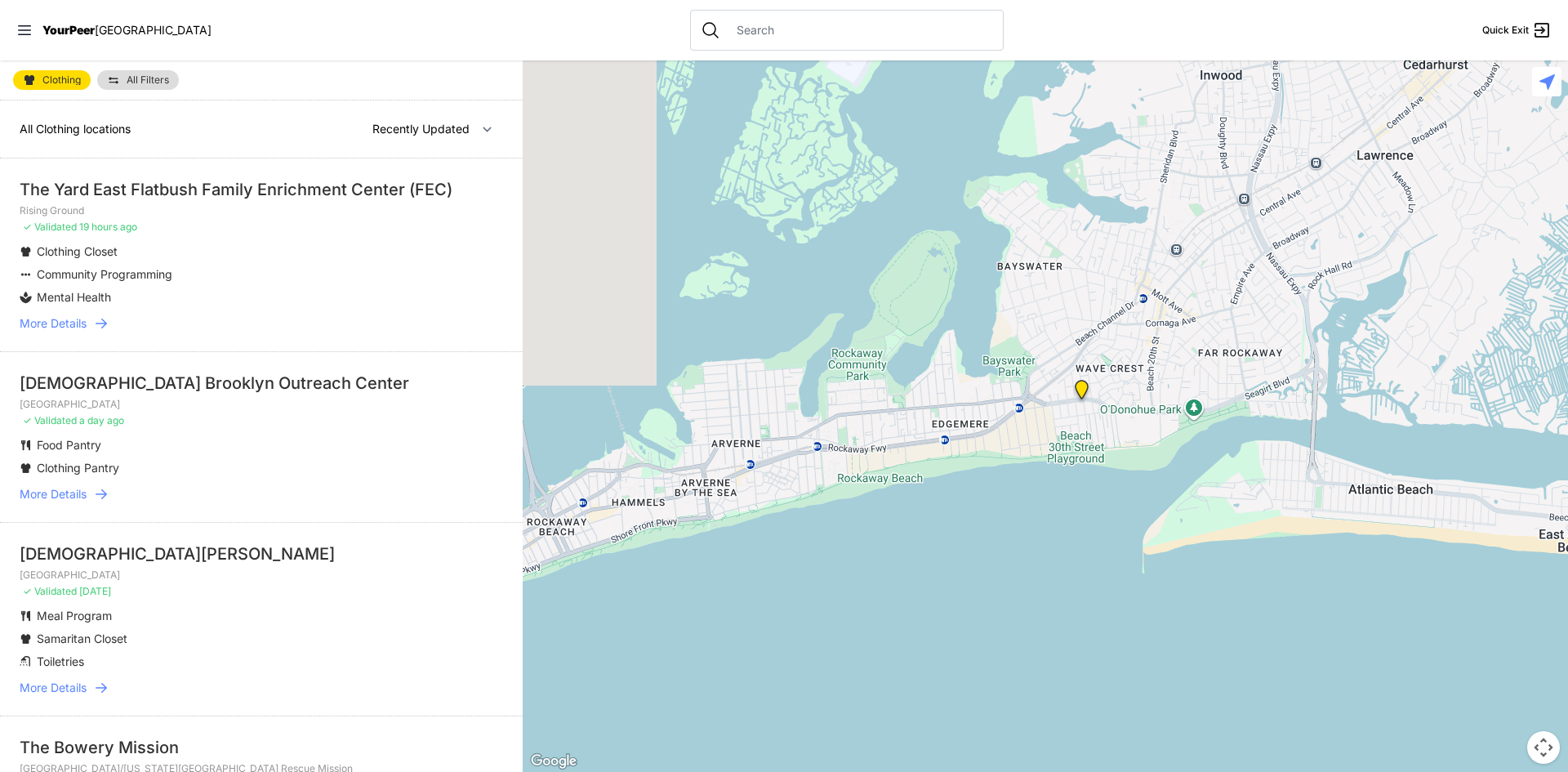
drag, startPoint x: 944, startPoint y: 560, endPoint x: 1376, endPoint y: 258, distance: 527.1
click at [1376, 258] on div at bounding box center [1045, 416] width 1045 height 712
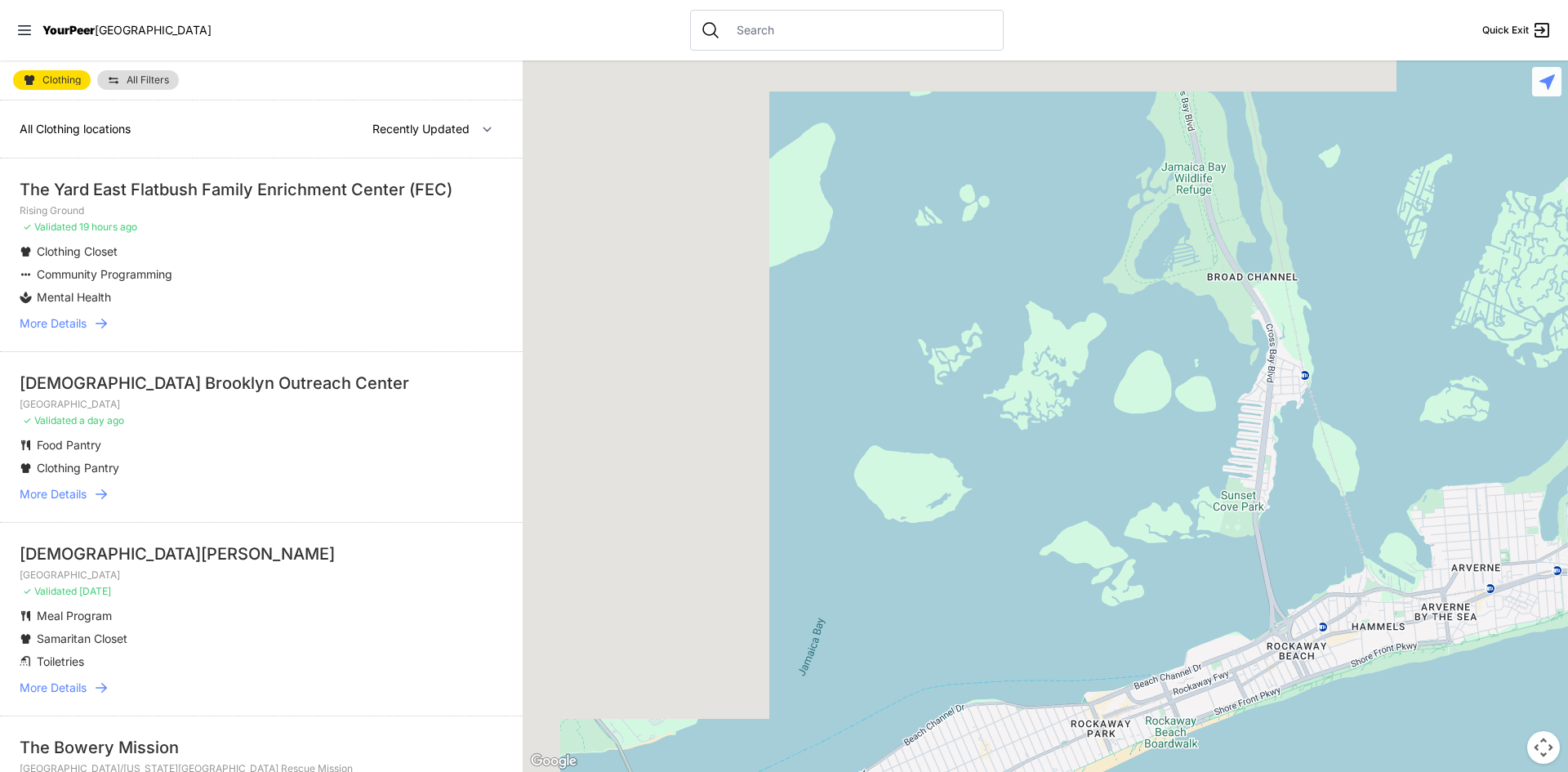
drag, startPoint x: 613, startPoint y: 484, endPoint x: 1315, endPoint y: 538, distance: 704.1
click at [1317, 539] on div at bounding box center [1045, 416] width 1045 height 712
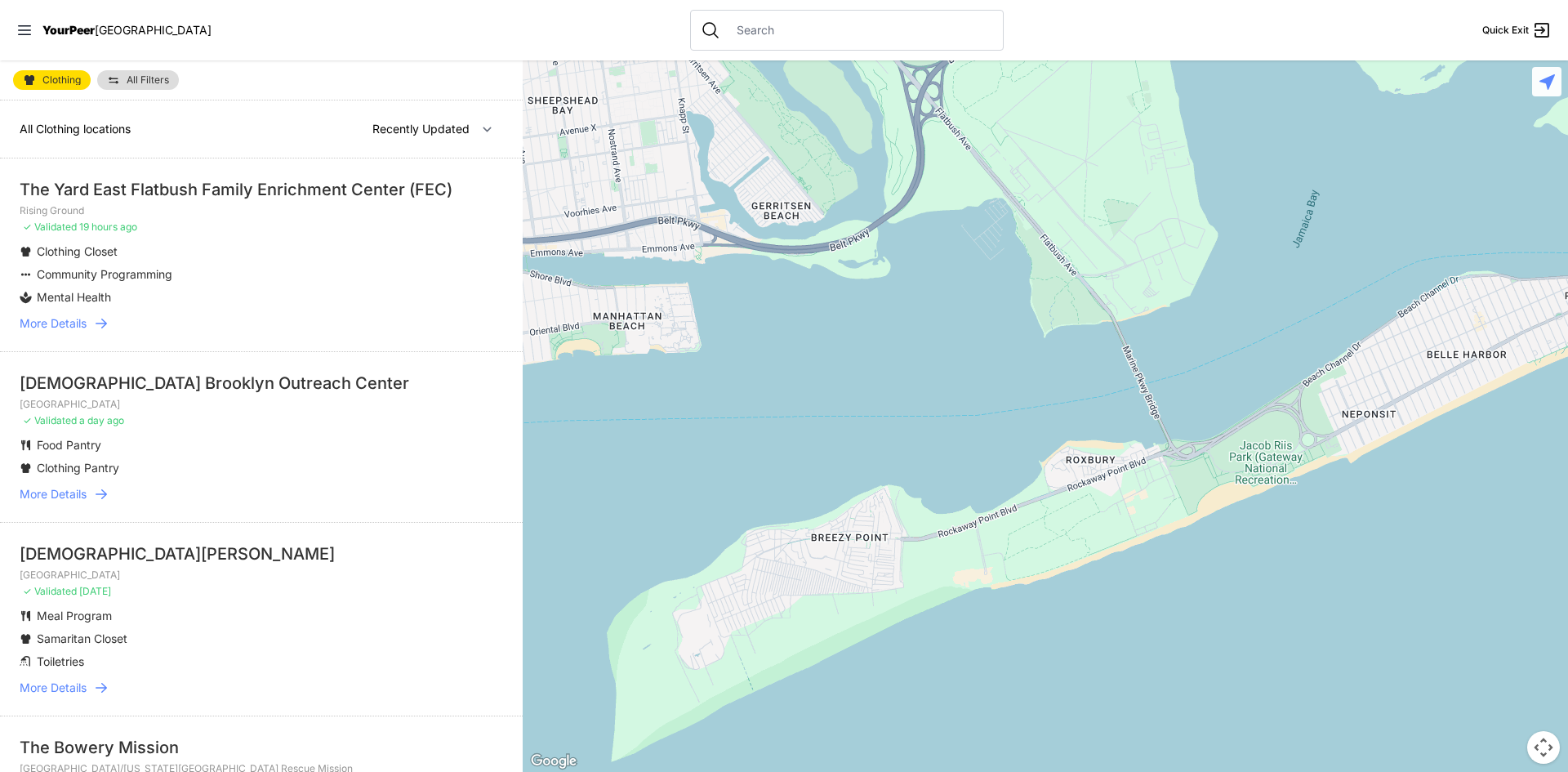
drag, startPoint x: 981, startPoint y: 393, endPoint x: 1180, endPoint y: 233, distance: 255.3
click at [1180, 233] on div at bounding box center [1045, 416] width 1045 height 712
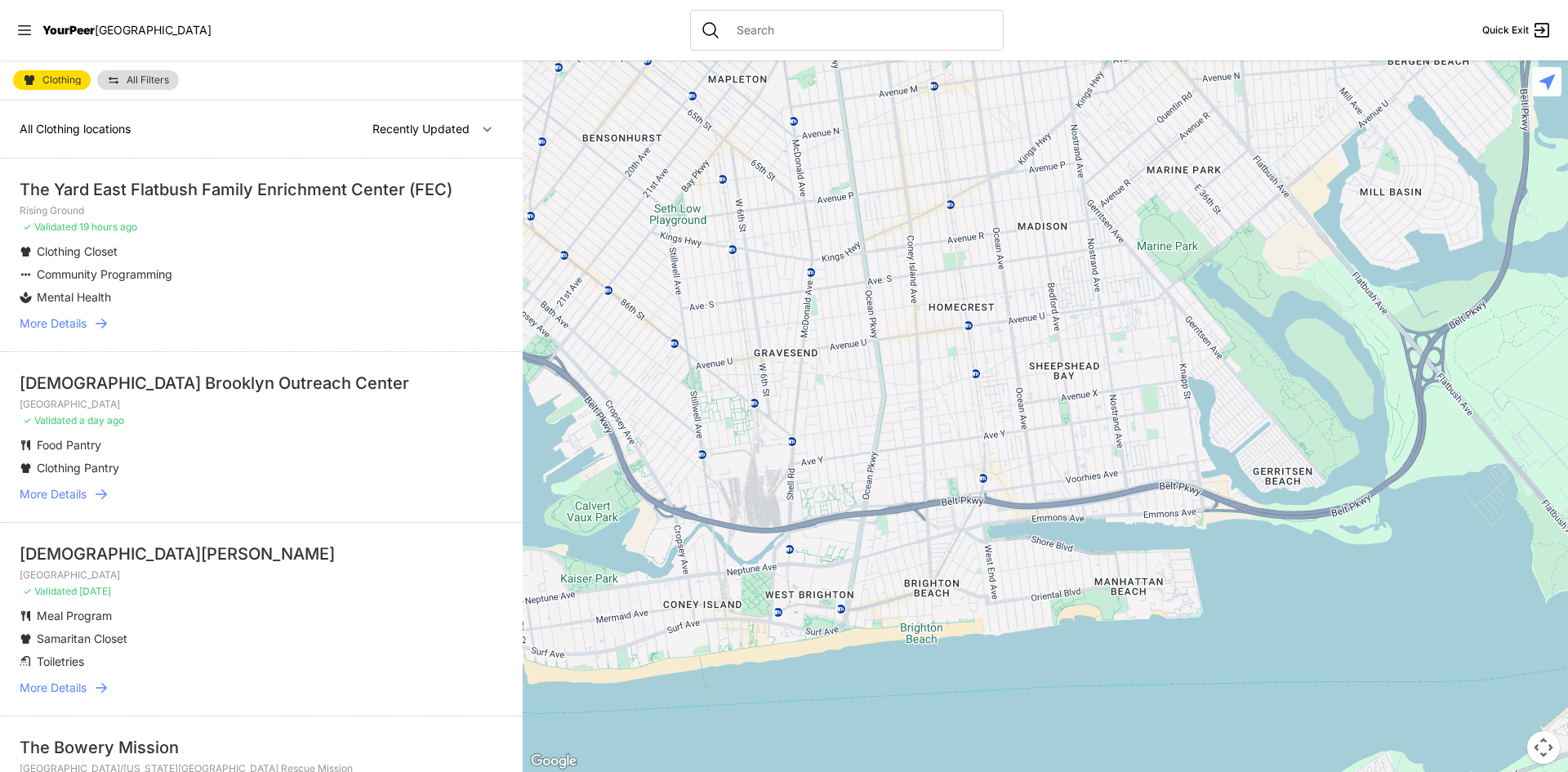
drag, startPoint x: 970, startPoint y: 327, endPoint x: 1480, endPoint y: 584, distance: 571.1
click at [1480, 585] on div at bounding box center [1045, 416] width 1045 height 712
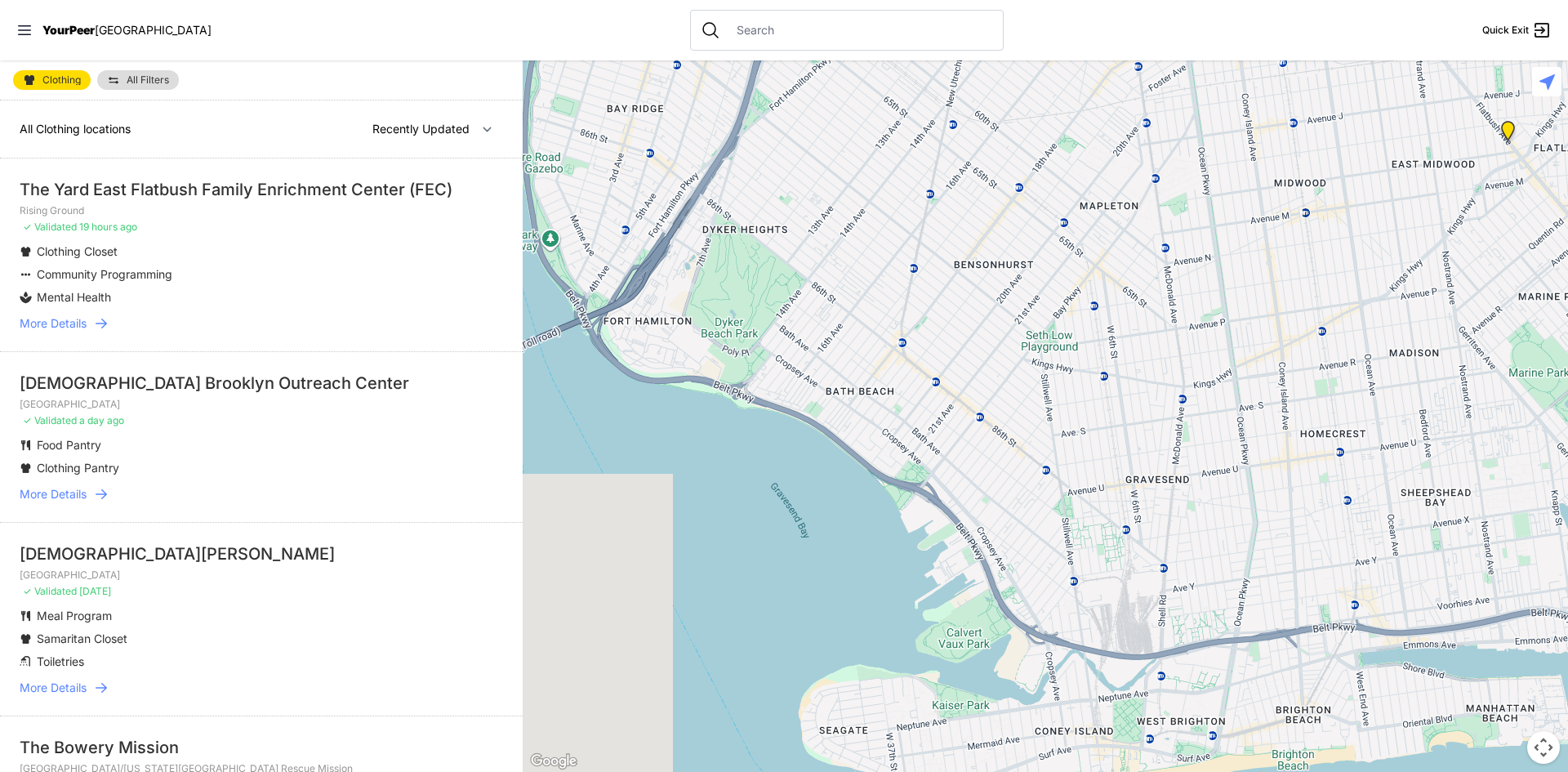
drag, startPoint x: 885, startPoint y: 421, endPoint x: 1254, endPoint y: 562, distance: 395.0
click at [1254, 562] on div at bounding box center [1045, 416] width 1045 height 712
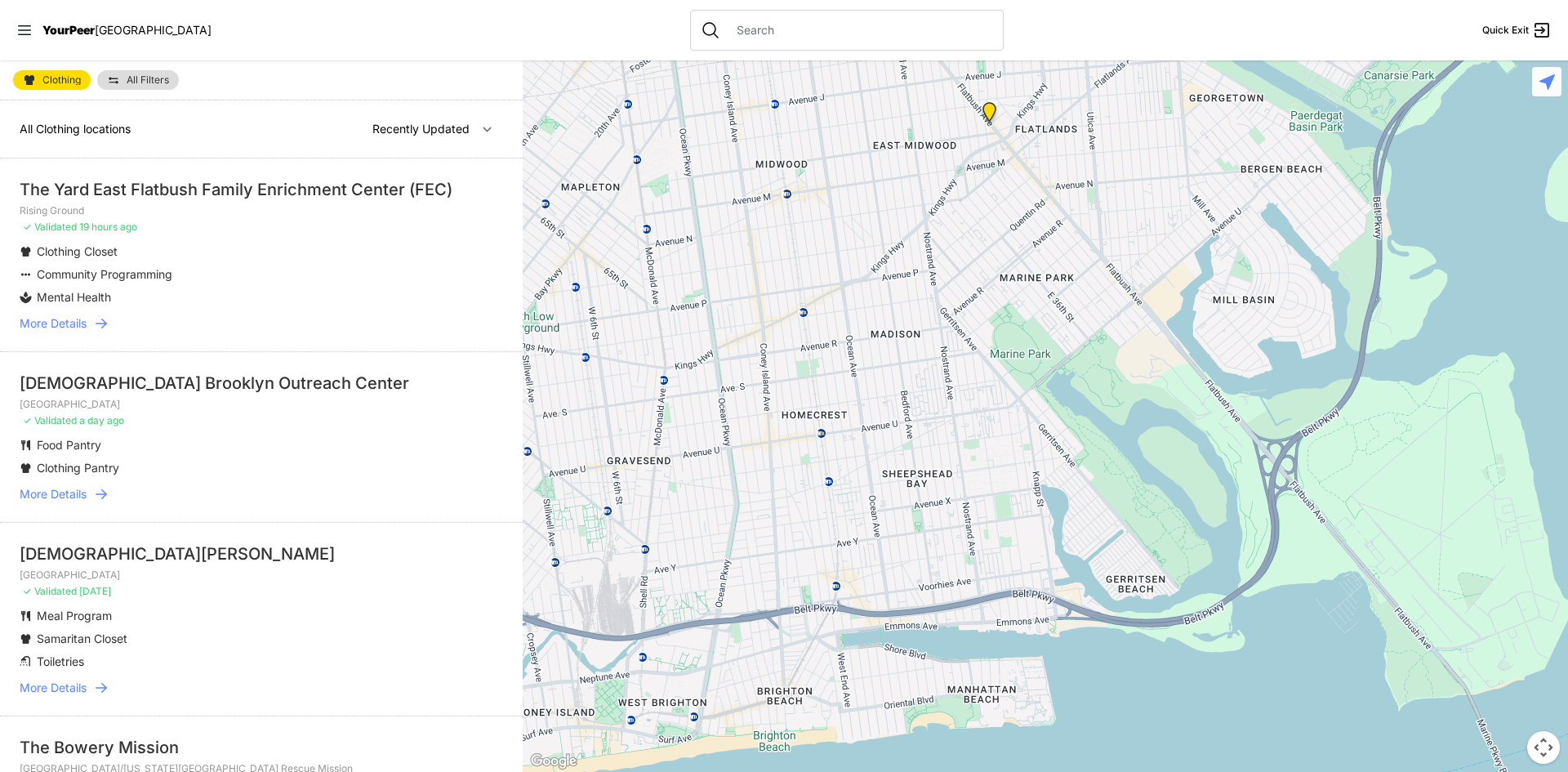
drag, startPoint x: 1018, startPoint y: 449, endPoint x: 716, endPoint y: 428, distance: 302.7
click at [701, 444] on div at bounding box center [1045, 416] width 1045 height 712
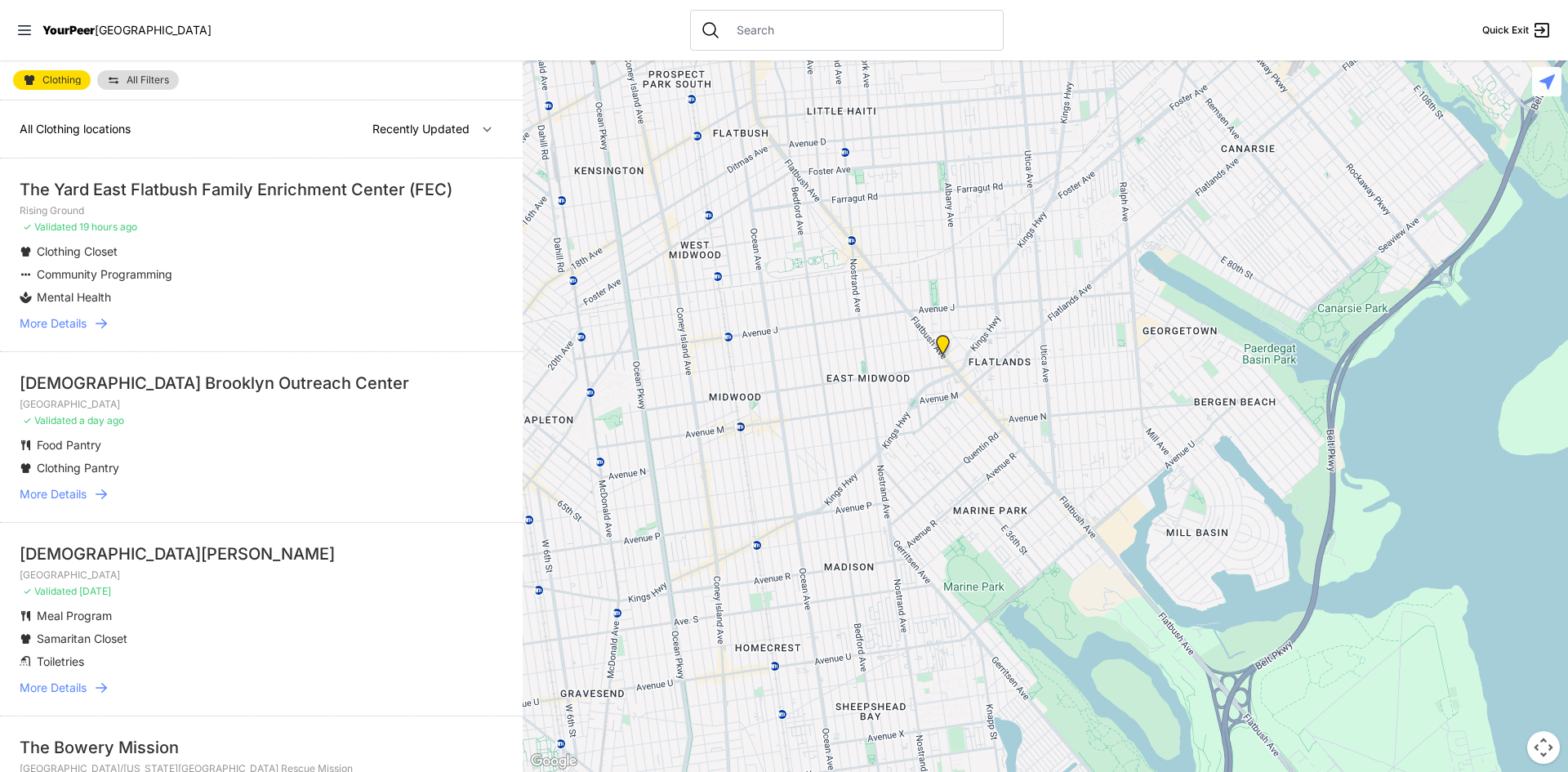
drag, startPoint x: 964, startPoint y: 216, endPoint x: 967, endPoint y: 455, distance: 239.0
click at [941, 472] on div at bounding box center [1045, 416] width 1045 height 712
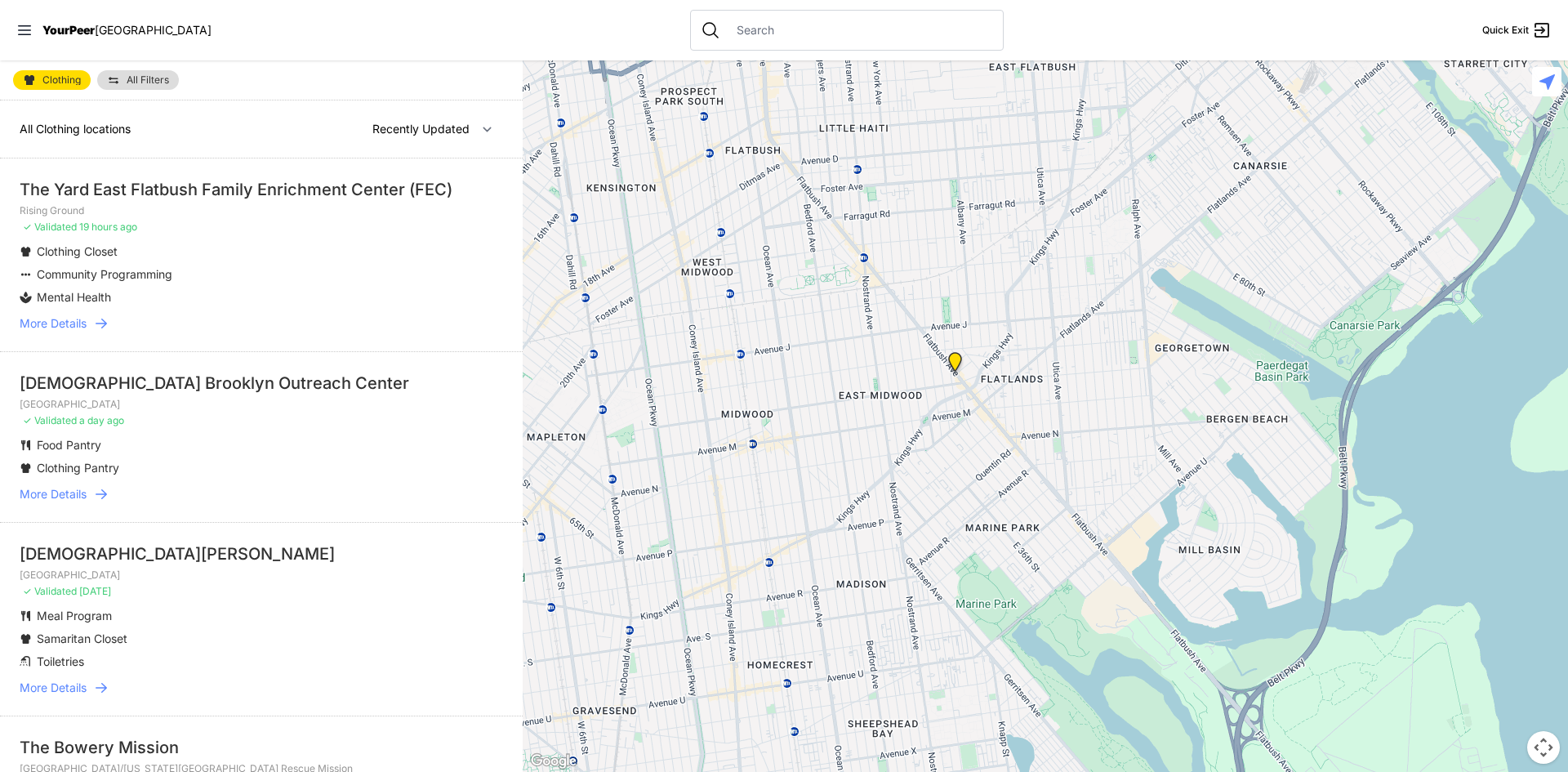
click at [952, 363] on img at bounding box center [954, 365] width 33 height 40
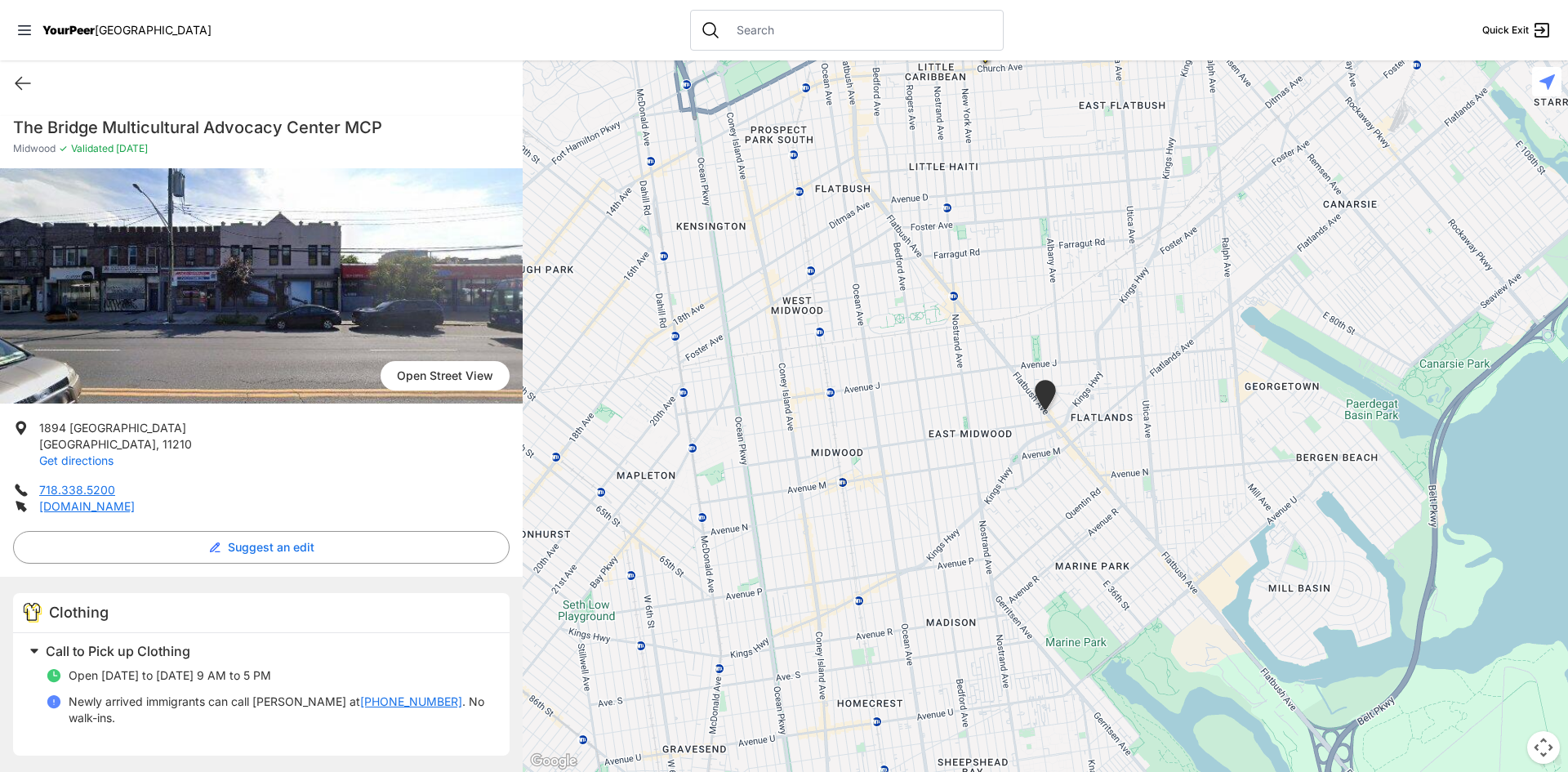
click at [91, 460] on link "Get directions" at bounding box center [76, 460] width 75 height 14
select select "recentlyUpdated"
